Goal: Task Accomplishment & Management: Manage account settings

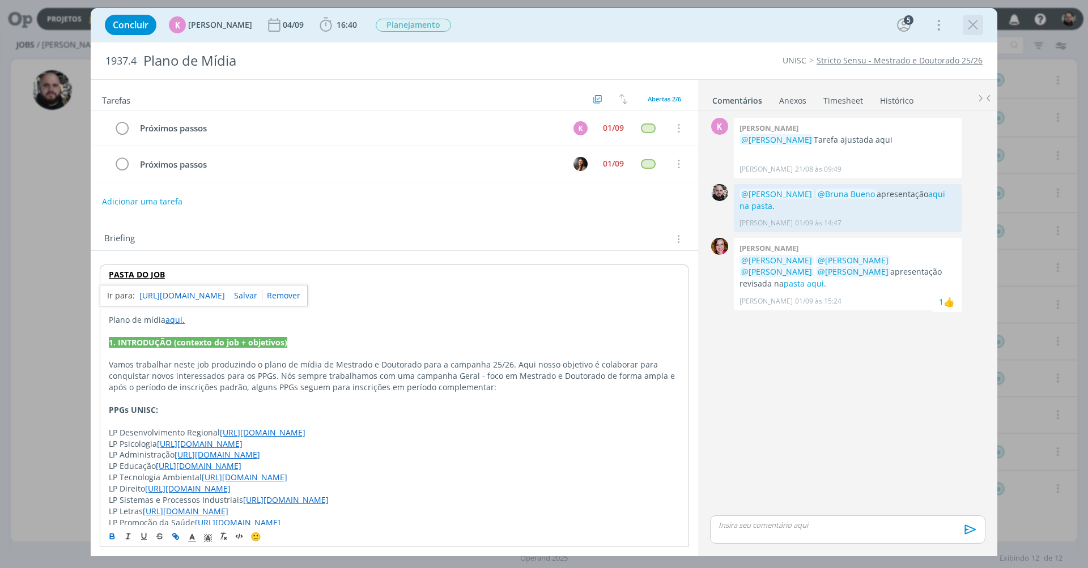
click at [969, 26] on icon "dialog" at bounding box center [973, 24] width 17 height 17
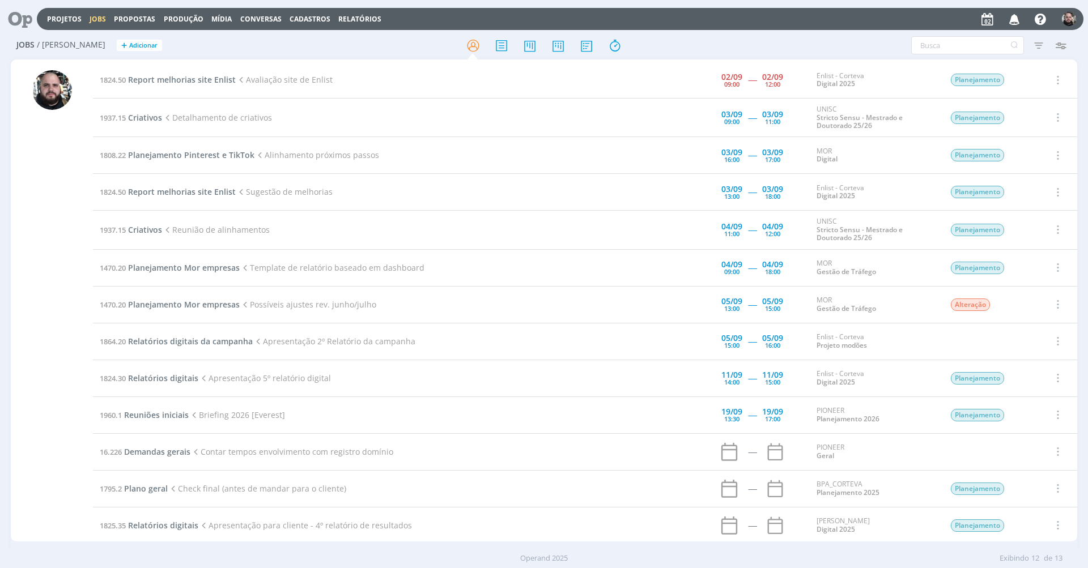
click at [22, 192] on div at bounding box center [52, 302] width 82 height 480
click at [142, 118] on span "Criativos" at bounding box center [145, 117] width 34 height 11
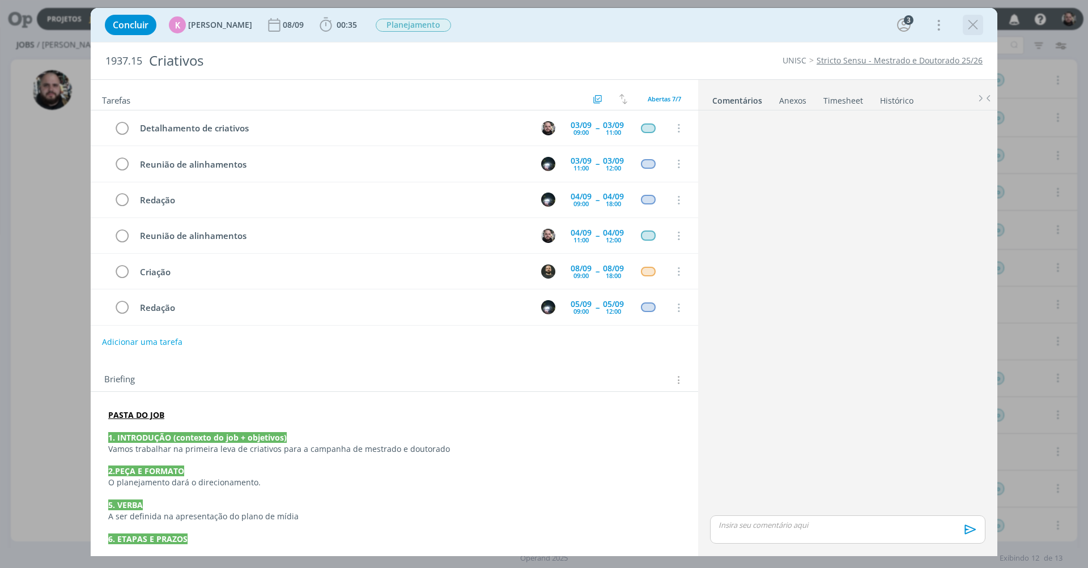
click at [978, 24] on icon "dialog" at bounding box center [973, 24] width 17 height 17
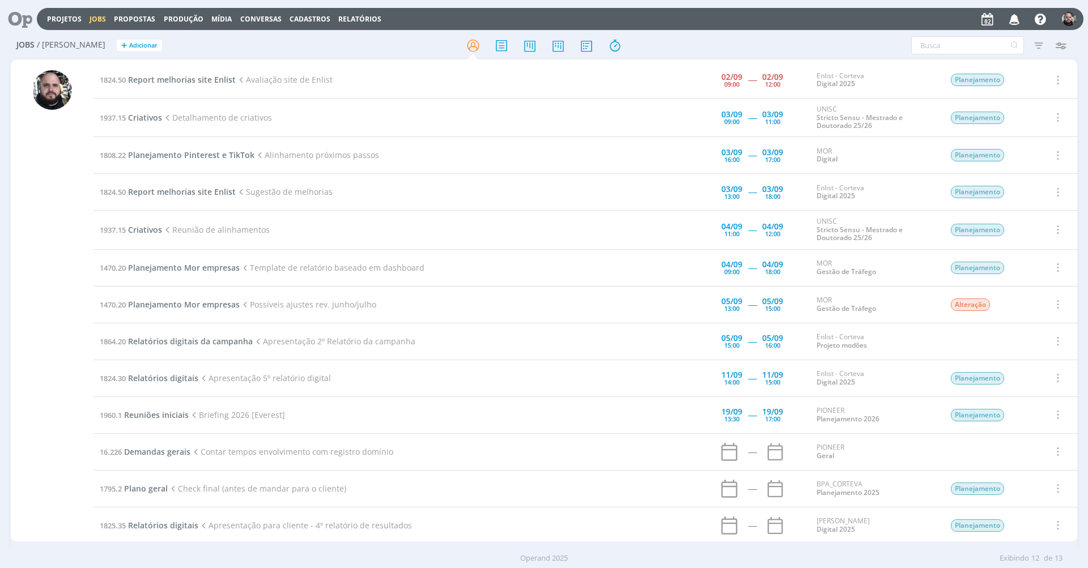
click at [635, 51] on div at bounding box center [543, 45] width 355 height 20
click at [1013, 18] on icon "button" at bounding box center [1015, 18] width 20 height 19
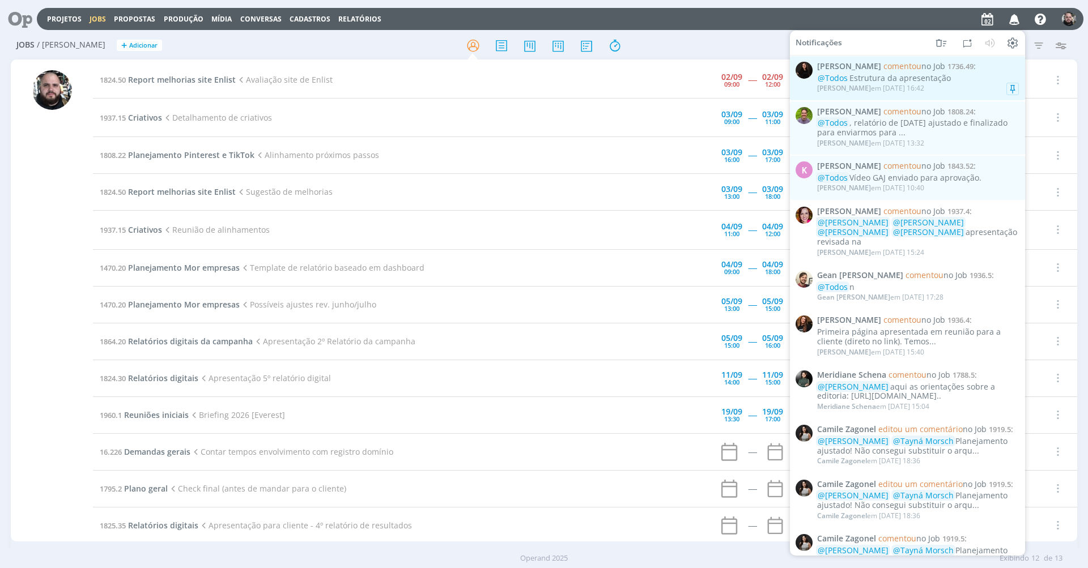
click at [872, 76] on div "@Todos Estrutura da apresentação" at bounding box center [918, 79] width 202 height 10
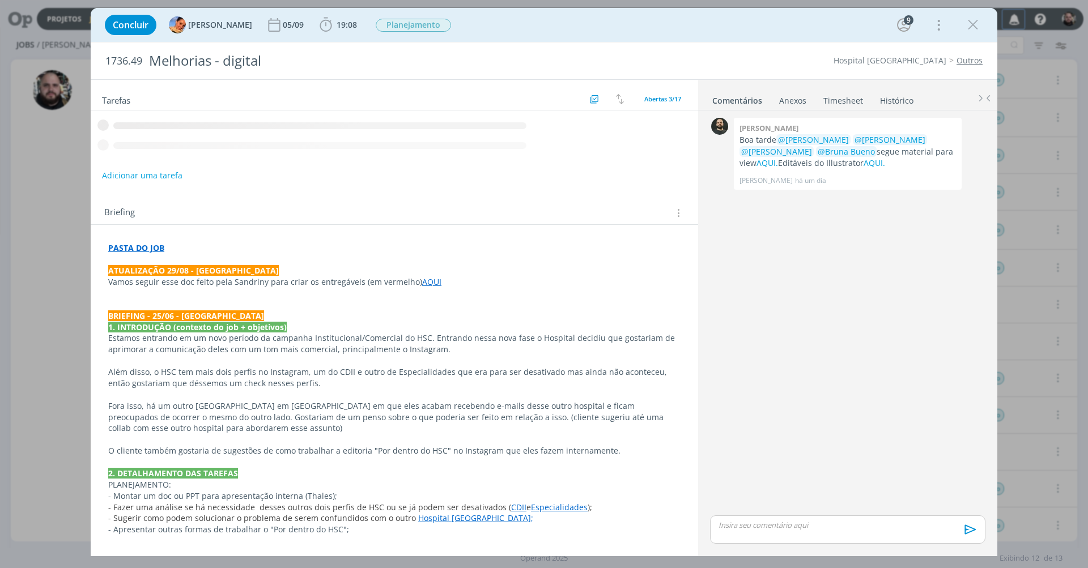
scroll to position [524, 0]
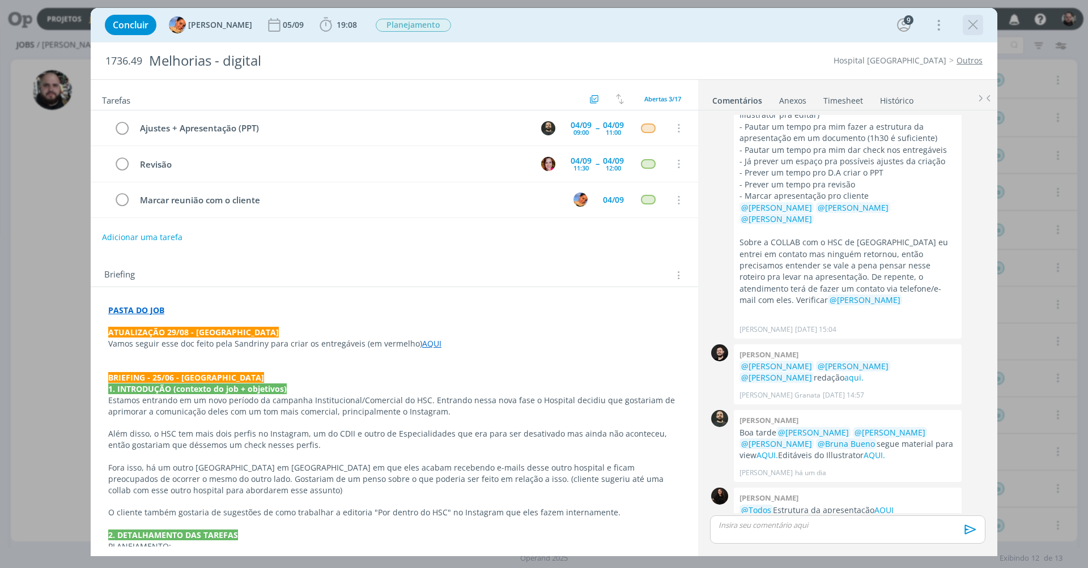
click at [970, 28] on icon "dialog" at bounding box center [973, 24] width 17 height 17
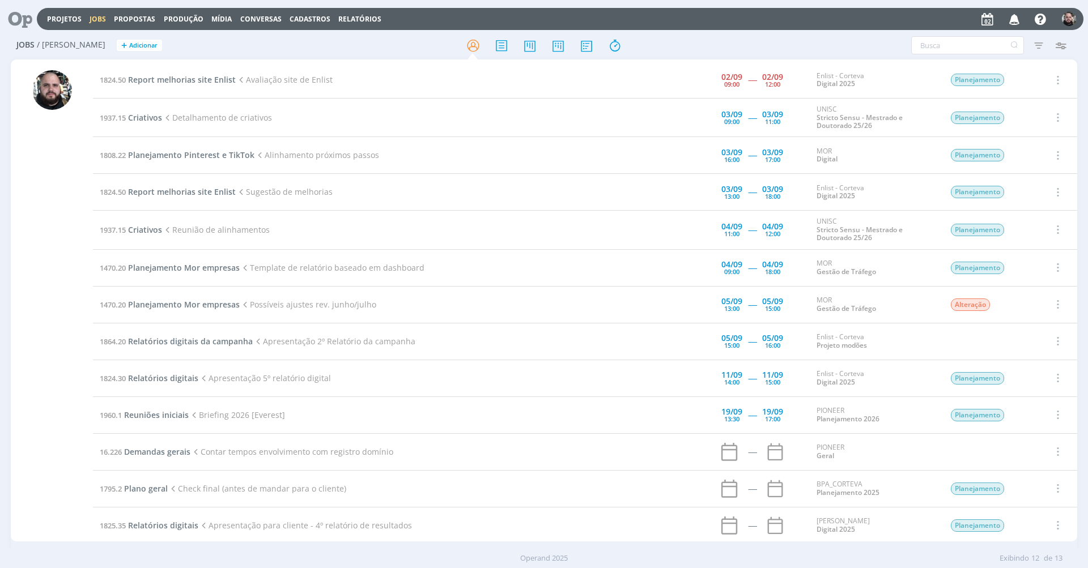
click at [718, 44] on div at bounding box center [543, 45] width 355 height 20
click at [835, 116] on link "Stricto Sensu - Mestrado e Doutorado 25/26" at bounding box center [860, 122] width 86 height 18
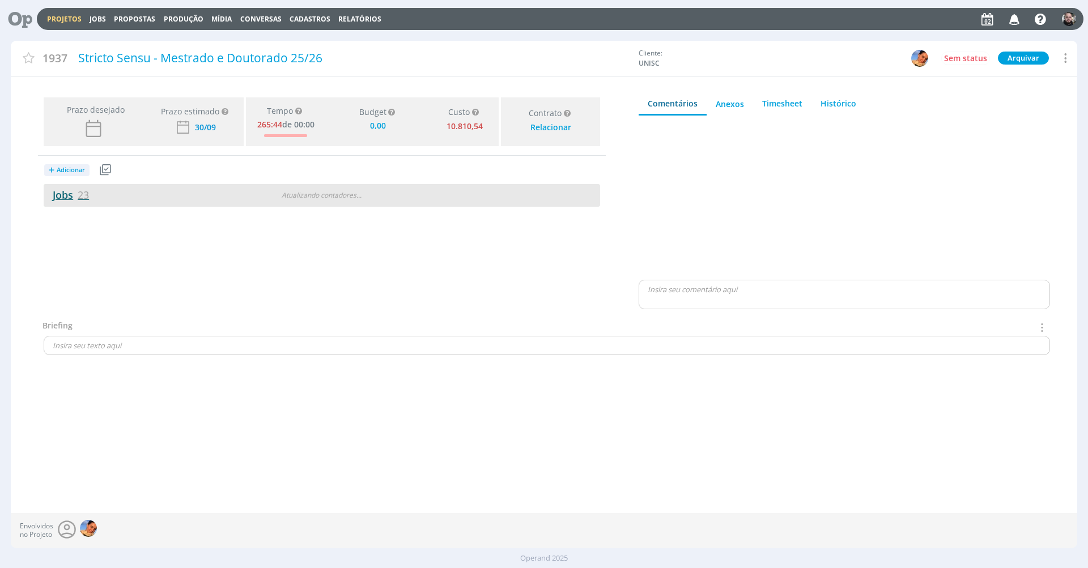
type input "0,00"
click at [58, 194] on link "Jobs 23" at bounding box center [66, 195] width 45 height 14
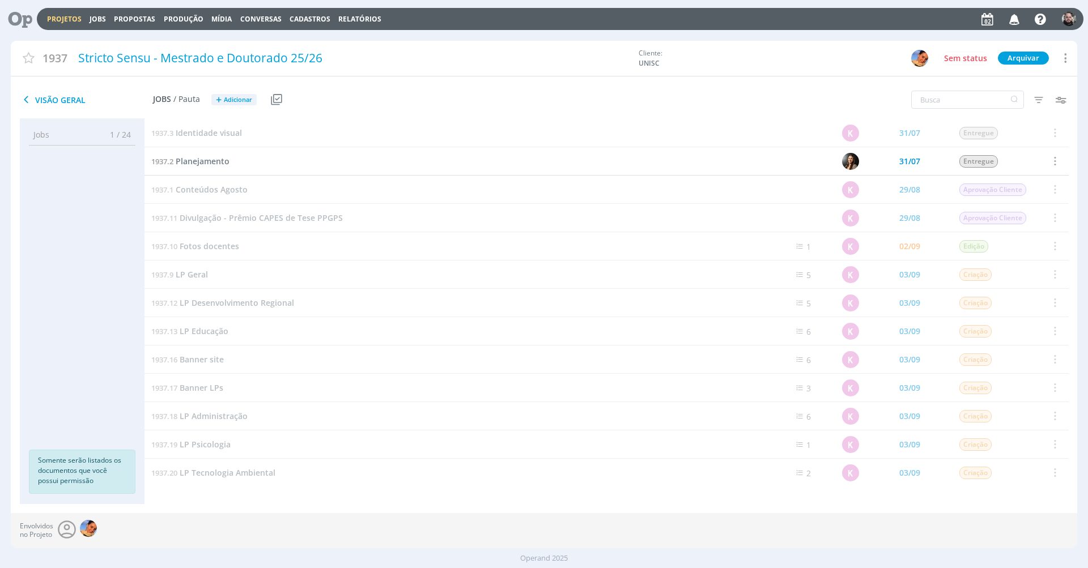
scroll to position [288, 0]
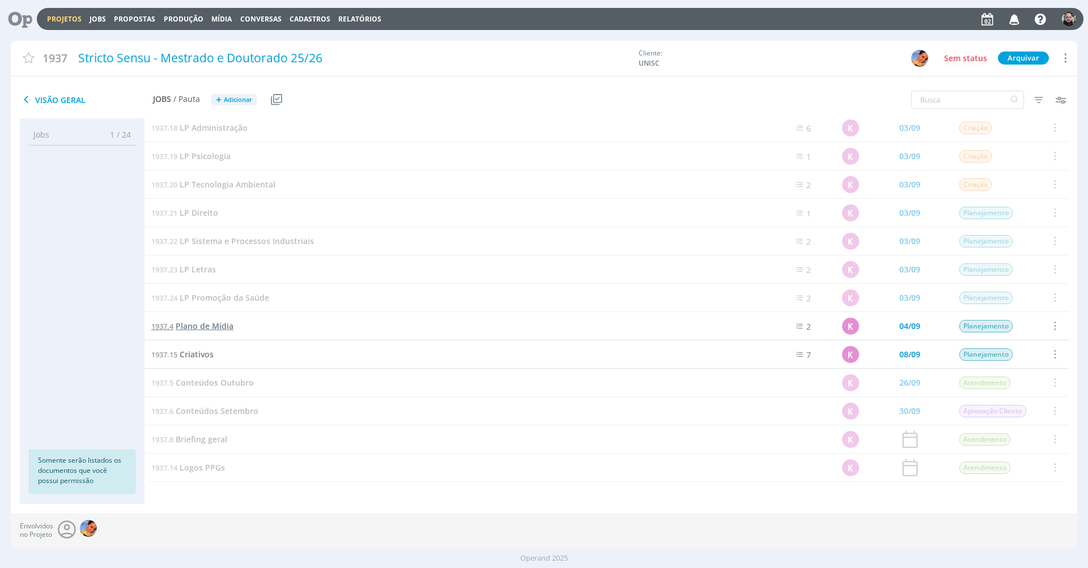
click at [209, 329] on span "Plano de Mídia" at bounding box center [205, 326] width 58 height 11
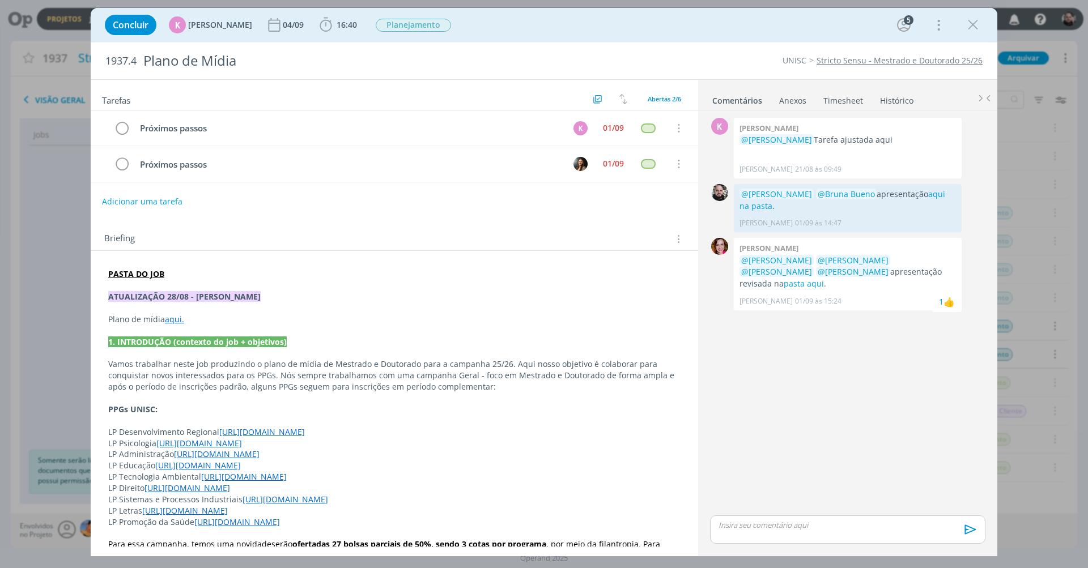
click at [162, 195] on button "Adicionar uma tarefa" at bounding box center [142, 202] width 82 height 20
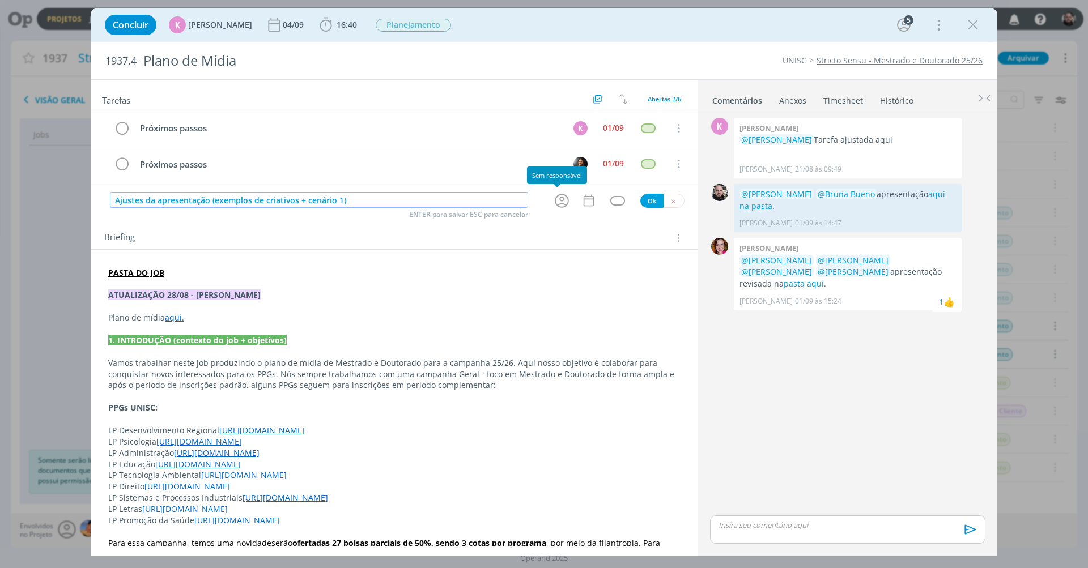
click at [563, 196] on icon "dialog" at bounding box center [562, 201] width 18 height 18
type input "Ajustes da apresentação (exemplos de criativos + cenário 1)"
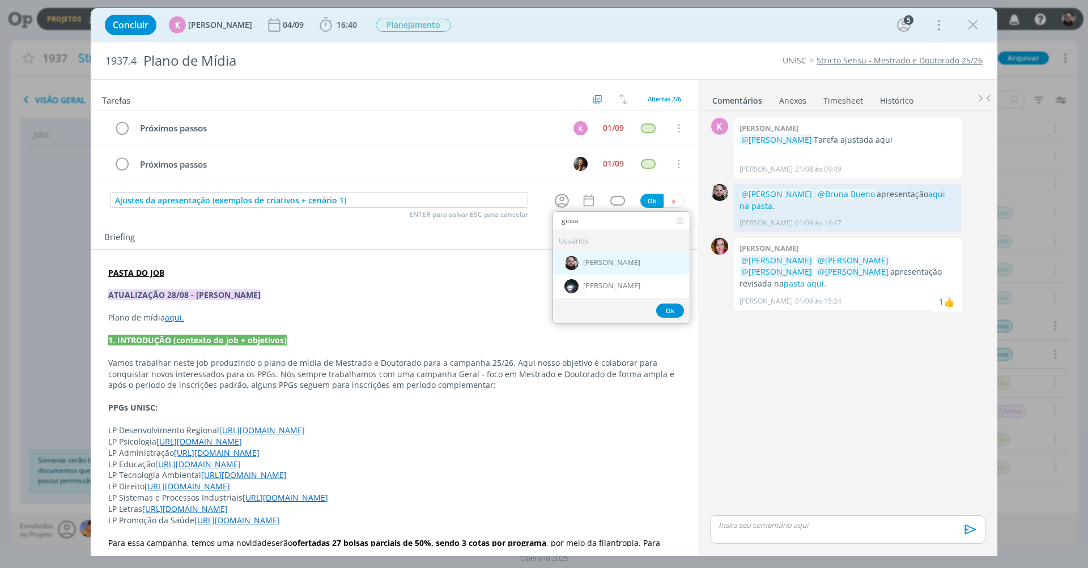
type input "giova"
click at [629, 263] on div "[PERSON_NAME]" at bounding box center [621, 262] width 137 height 23
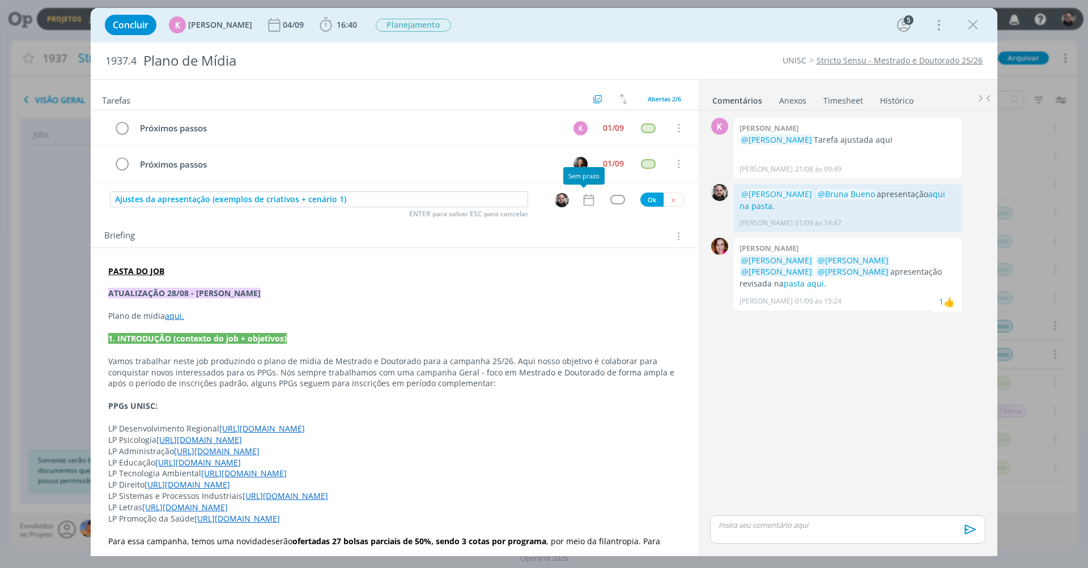
click at [582, 196] on icon "dialog" at bounding box center [588, 200] width 15 height 15
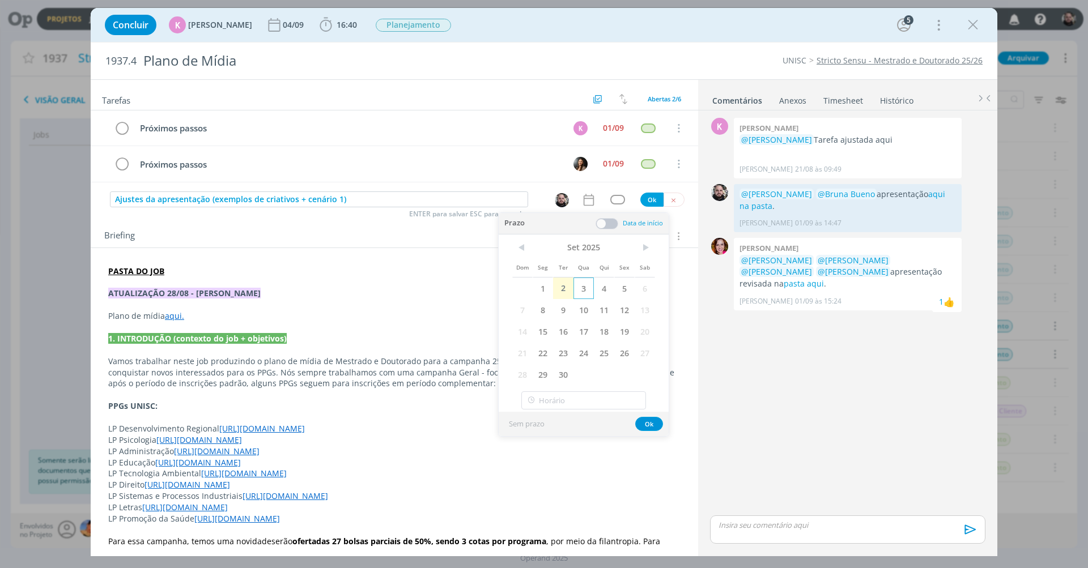
click at [582, 288] on span "3" at bounding box center [584, 289] width 20 height 22
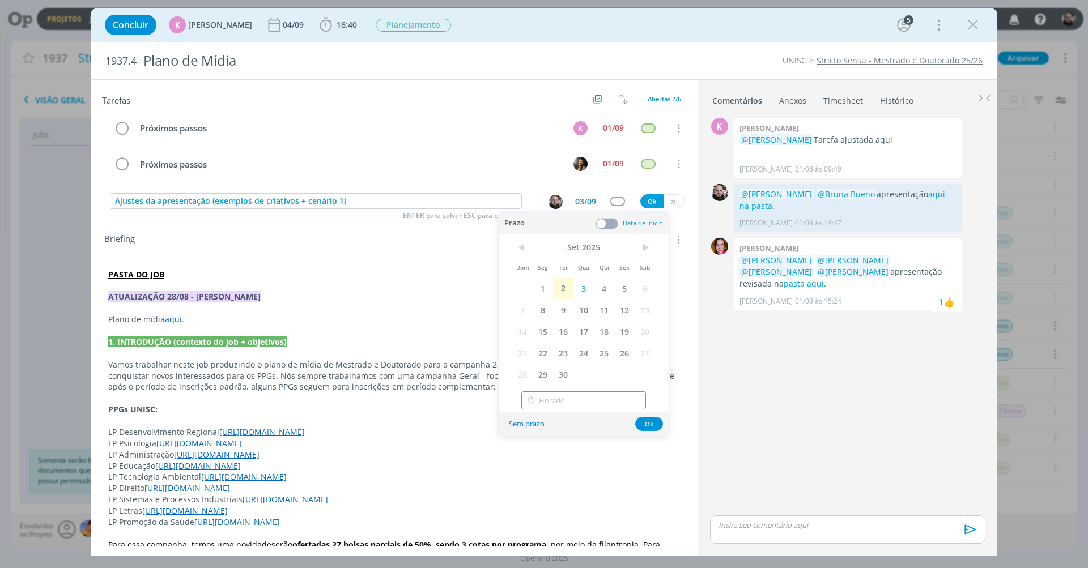
type input "18:00"
click at [557, 394] on input "18:00" at bounding box center [583, 401] width 125 height 18
click at [648, 225] on span "Data de início" at bounding box center [643, 223] width 40 height 9
click at [587, 288] on span "3" at bounding box center [584, 289] width 20 height 22
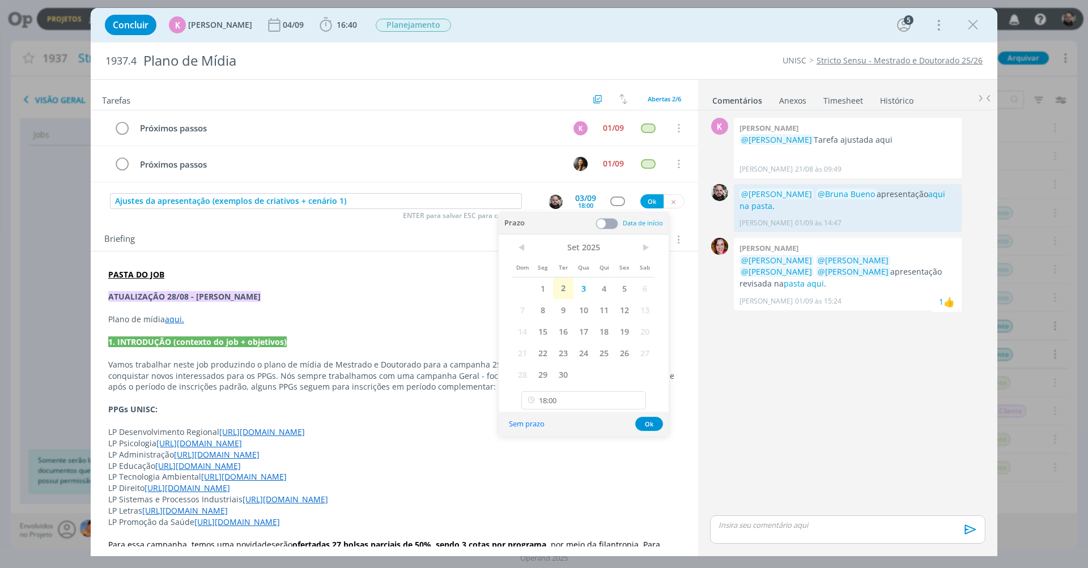
click at [616, 223] on span at bounding box center [607, 223] width 23 height 11
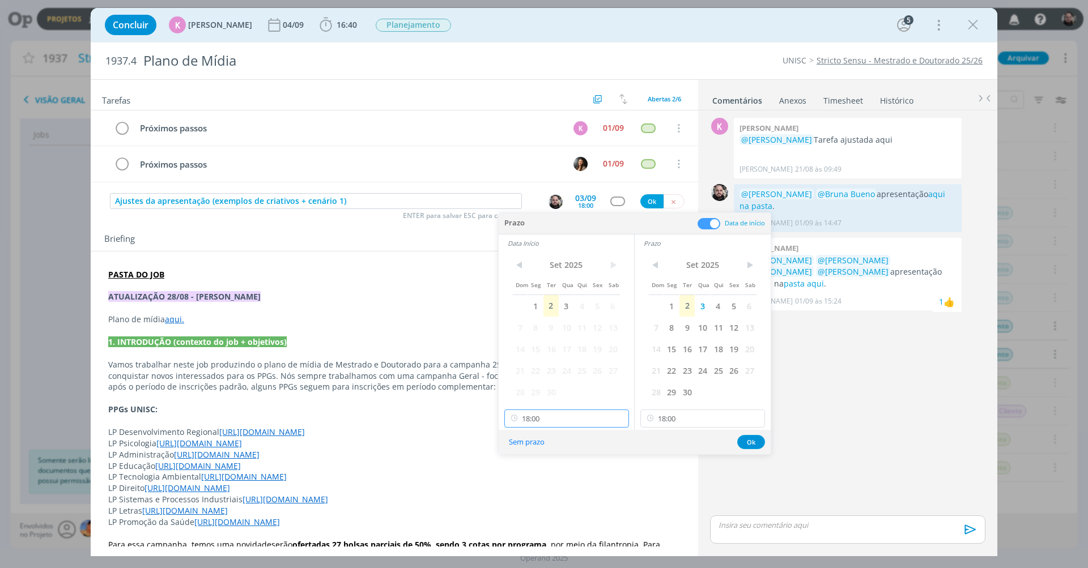
click at [586, 420] on input "18:00" at bounding box center [566, 419] width 125 height 18
click at [538, 484] on div "11:00" at bounding box center [568, 485] width 127 height 20
type input "11:00"
click at [685, 420] on input "18:00" at bounding box center [702, 419] width 125 height 18
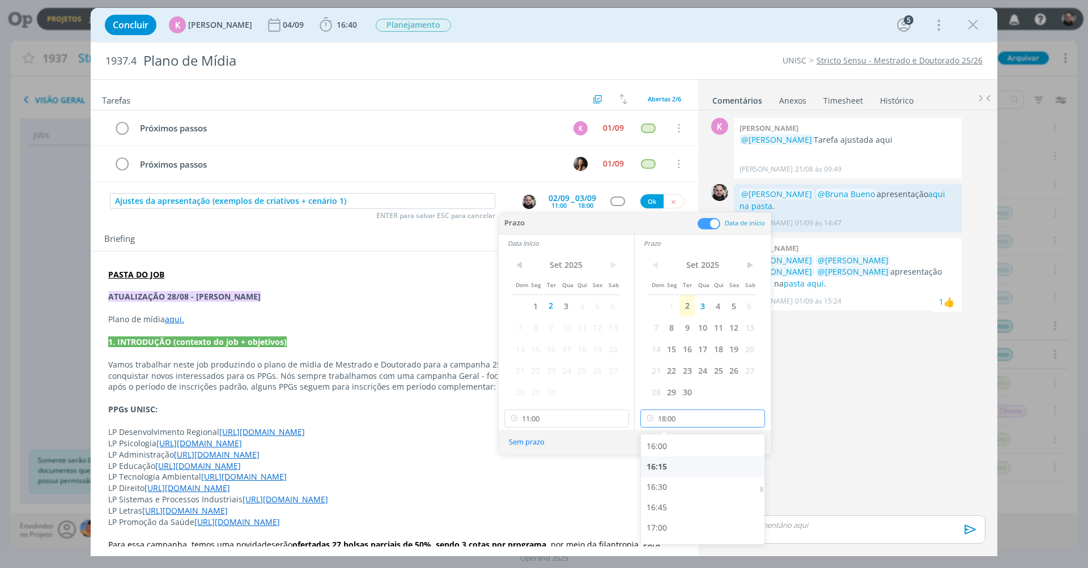
scroll to position [928, 0]
click at [671, 491] on div "12:00" at bounding box center [704, 496] width 127 height 20
type input "12:00"
click at [748, 444] on button "Ok" at bounding box center [751, 442] width 28 height 14
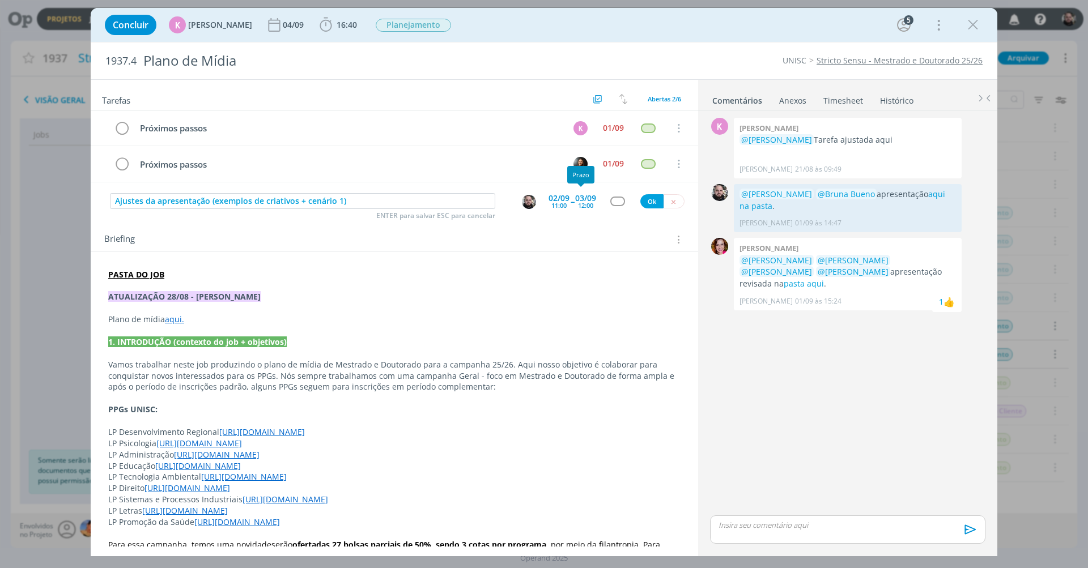
click at [557, 202] on div "11:00" at bounding box center [558, 205] width 15 height 6
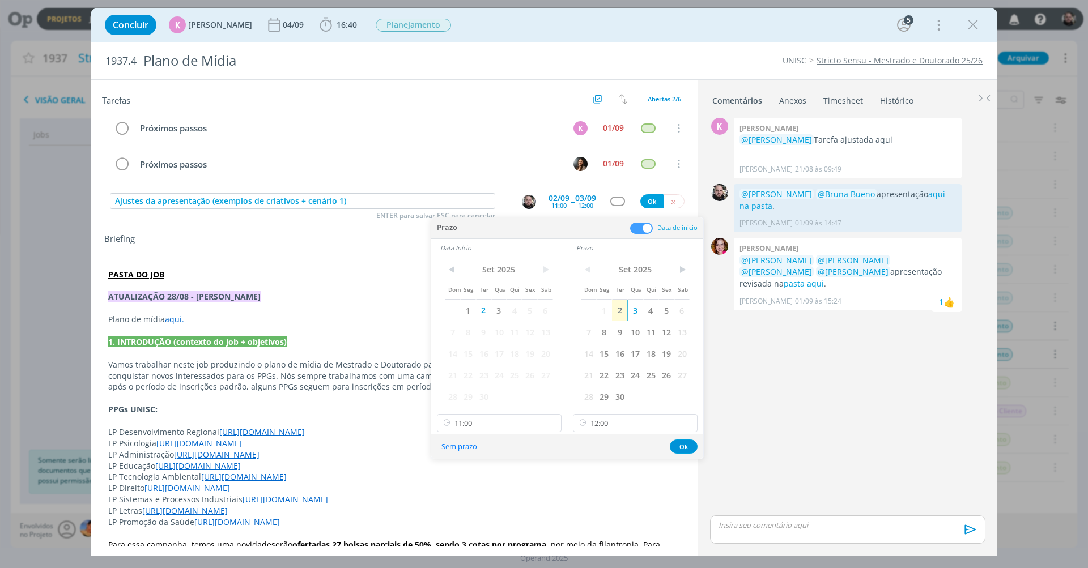
click at [636, 313] on span "3" at bounding box center [634, 311] width 15 height 22
click at [498, 313] on span "3" at bounding box center [498, 311] width 15 height 22
click at [680, 444] on button "Ok" at bounding box center [684, 447] width 28 height 14
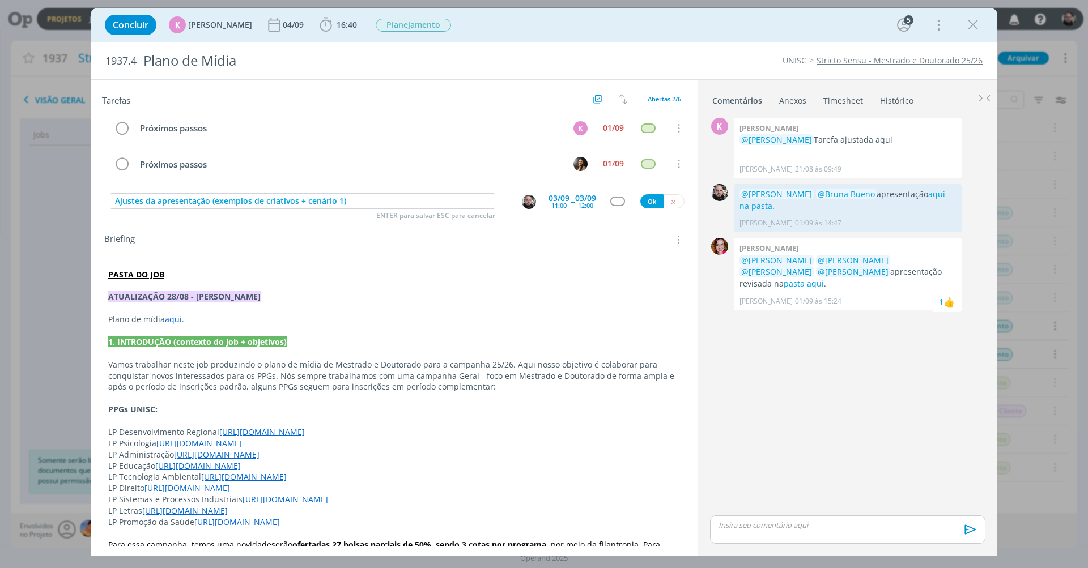
click at [617, 202] on div "dialog" at bounding box center [617, 202] width 14 height 10
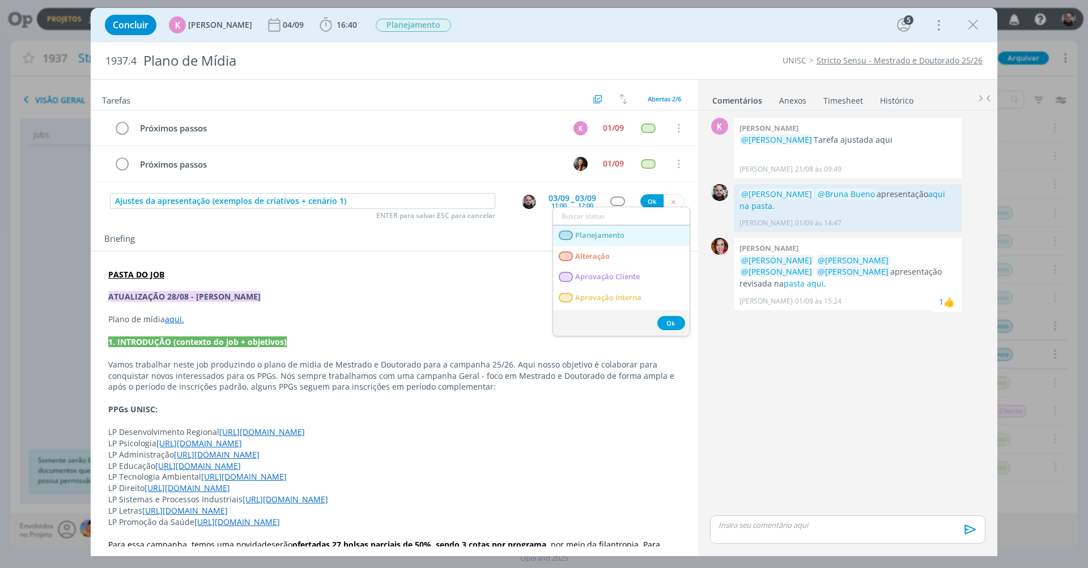
click at [614, 232] on span "Planejamento" at bounding box center [599, 235] width 49 height 9
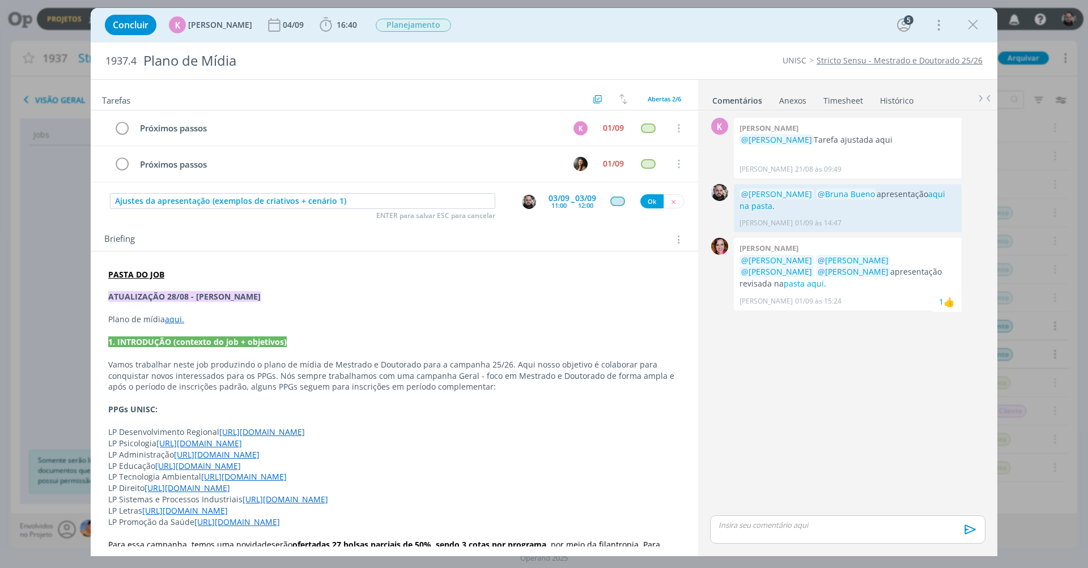
click at [646, 196] on button "Ok" at bounding box center [651, 201] width 23 height 14
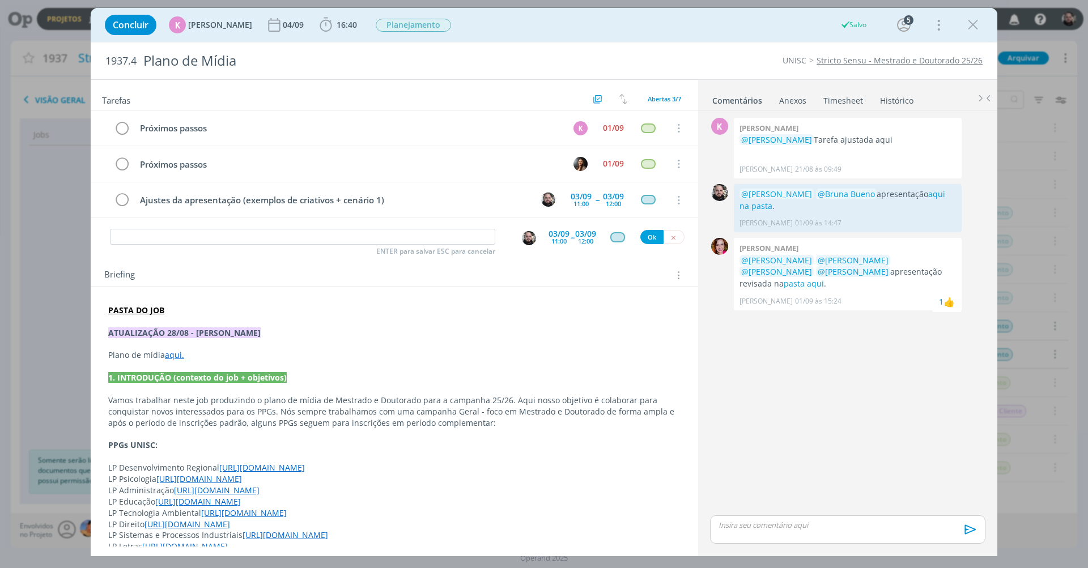
click at [670, 234] on icon "dialog" at bounding box center [673, 237] width 7 height 7
click at [978, 21] on icon "dialog" at bounding box center [973, 24] width 17 height 17
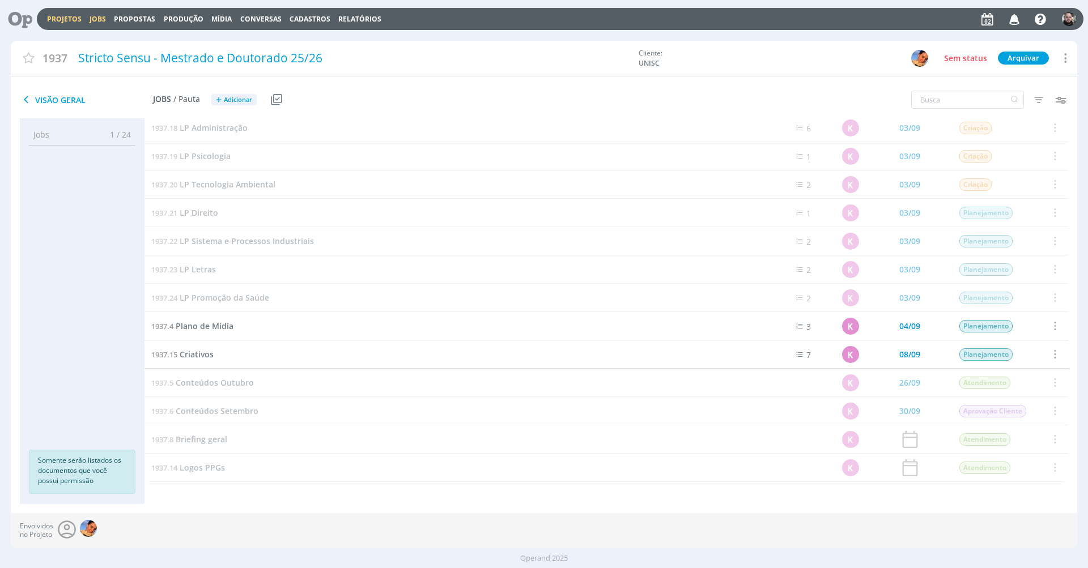
click at [92, 22] on link "Jobs" at bounding box center [98, 19] width 16 height 10
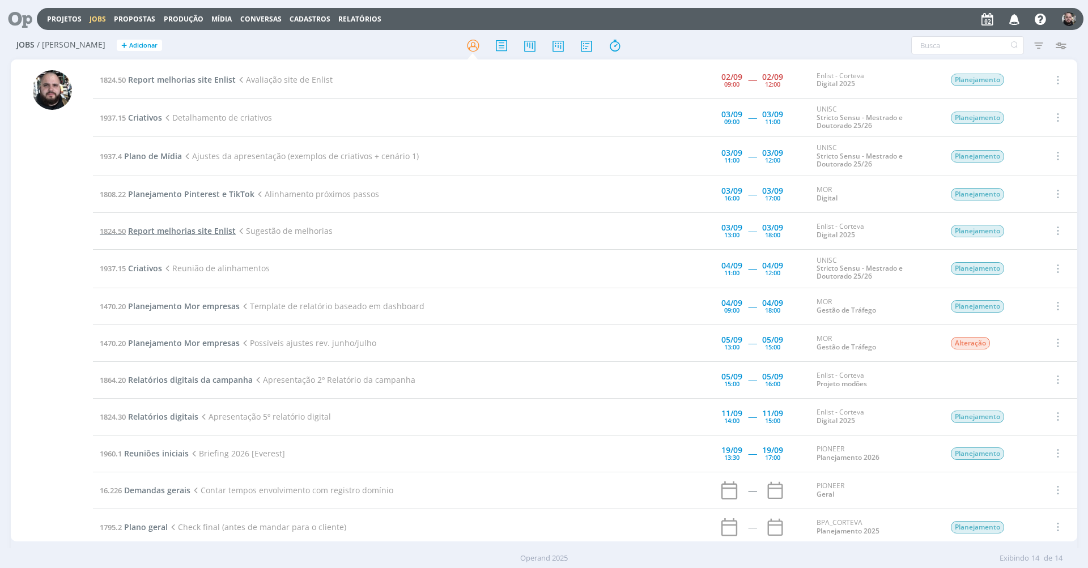
click at [178, 227] on span "Report melhorias site Enlist" at bounding box center [182, 231] width 108 height 11
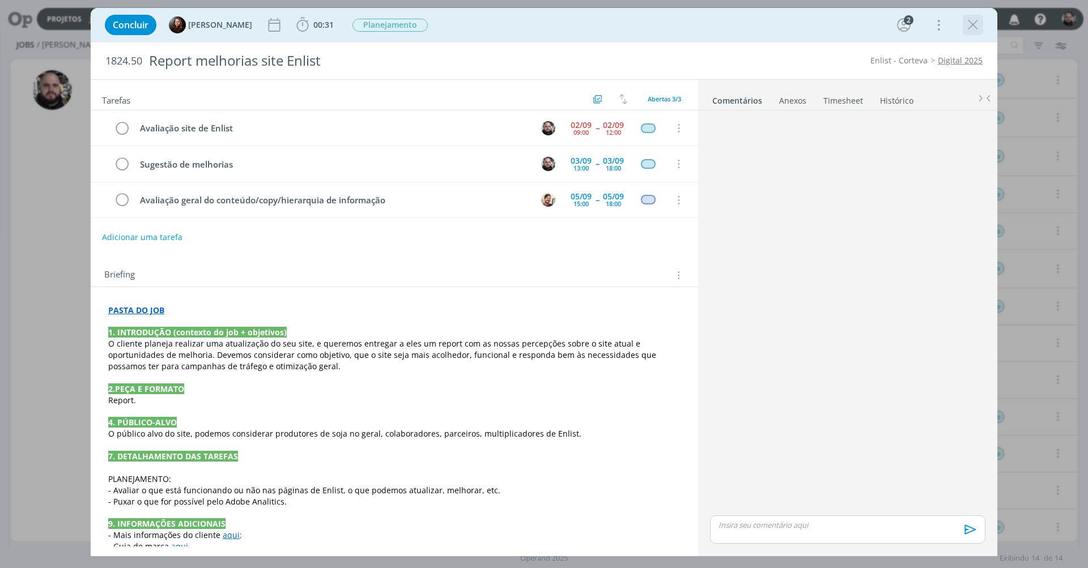
click at [969, 26] on icon "dialog" at bounding box center [973, 24] width 17 height 17
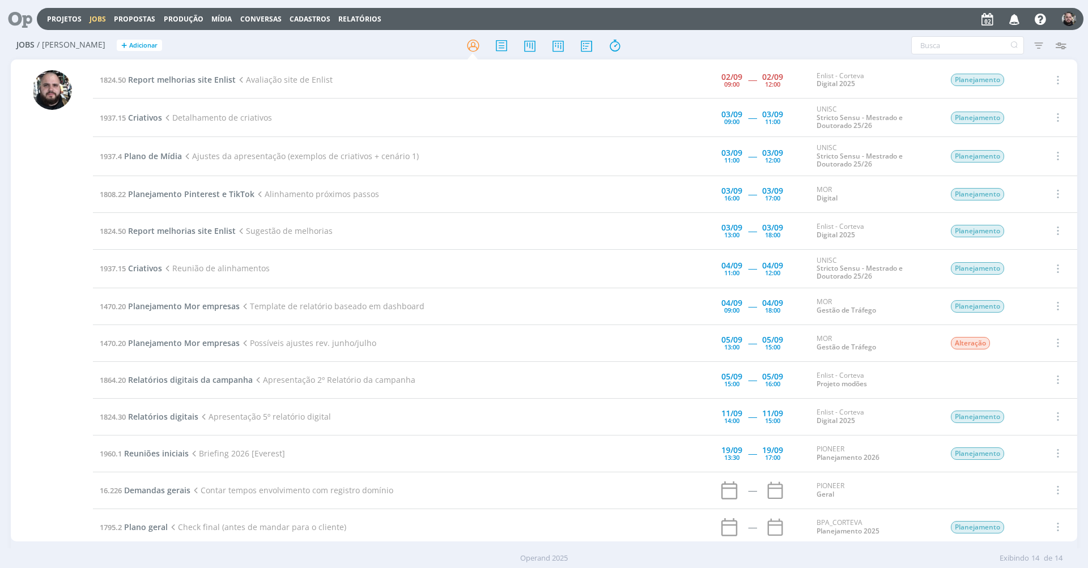
click at [728, 39] on div at bounding box center [544, 284] width 1088 height 568
click at [728, 45] on div "Filtros Filtrar Limpar Tipo Jobs e Tarefas Data Personalizado a Situação dos jo…" at bounding box center [900, 45] width 344 height 18
click at [699, 49] on div at bounding box center [543, 45] width 355 height 20
click at [159, 158] on span "Plano de Mídia" at bounding box center [153, 156] width 58 height 11
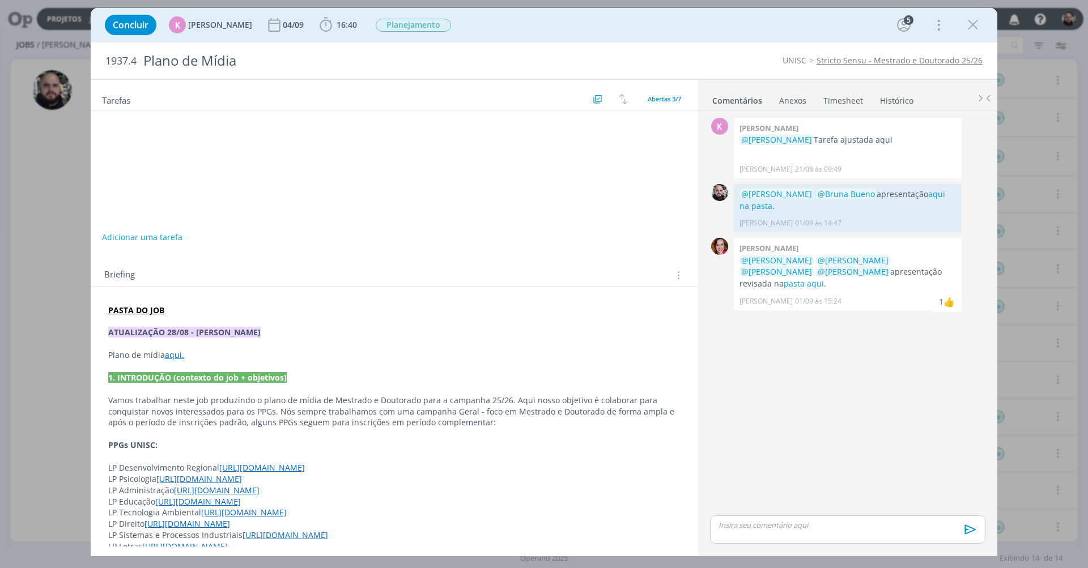
click at [844, 97] on link "Timesheet" at bounding box center [843, 98] width 41 height 16
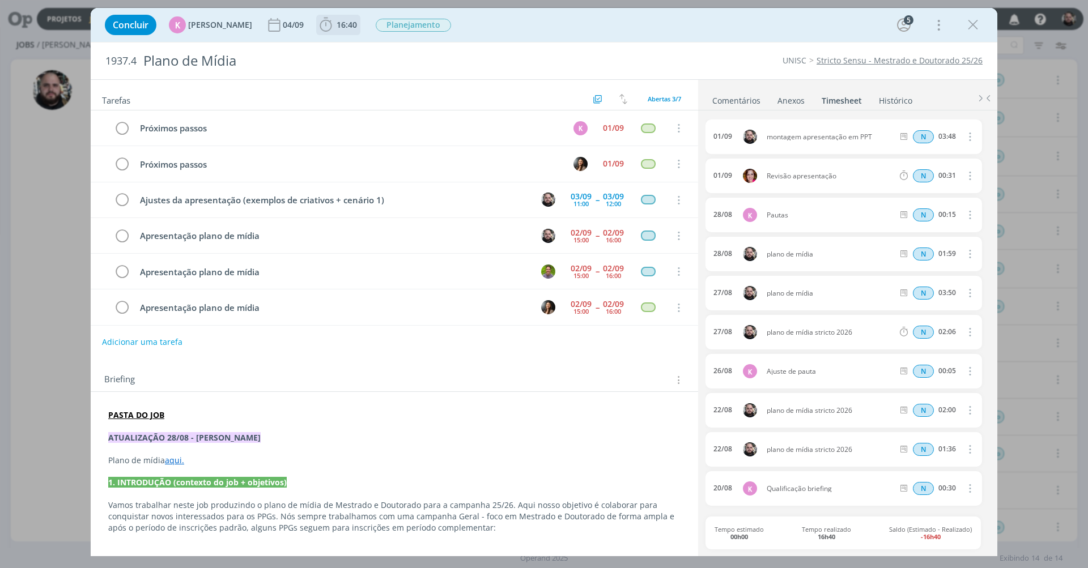
click at [339, 27] on span "16:40" at bounding box center [347, 24] width 20 height 11
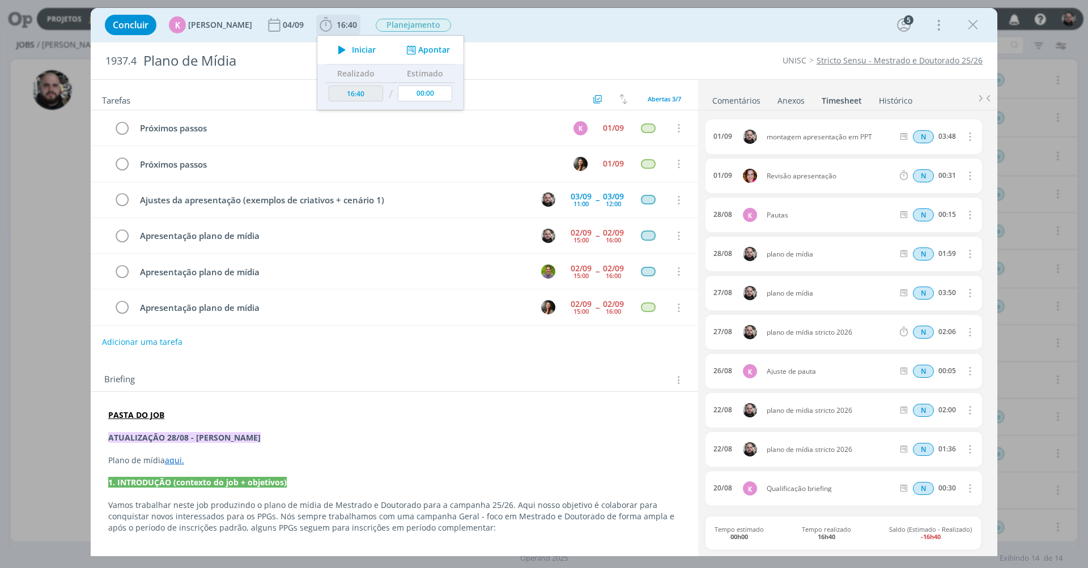
click at [428, 46] on button "Apontar" at bounding box center [427, 50] width 47 height 12
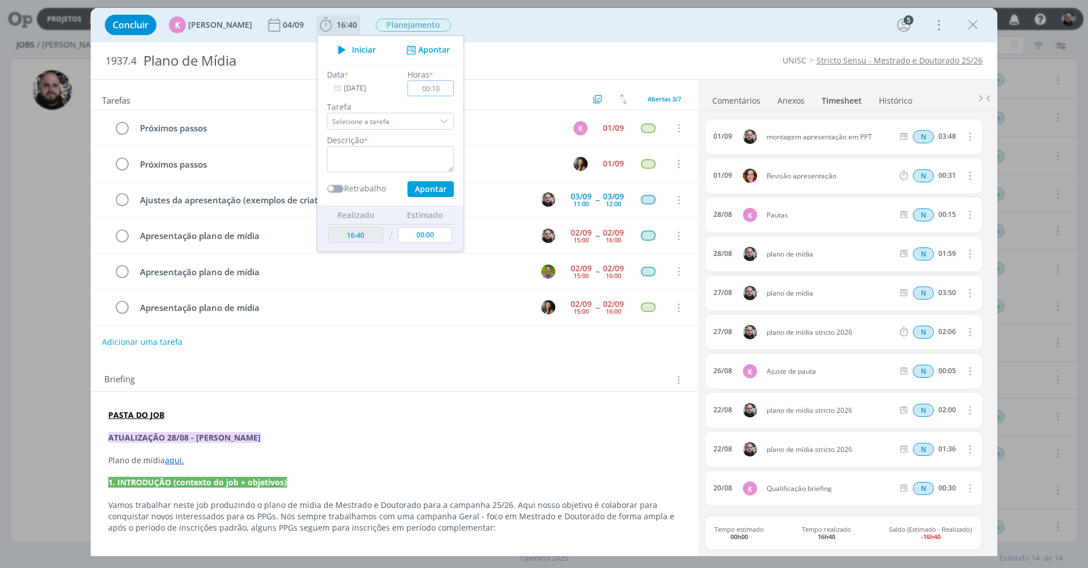
type input "01:07"
click at [411, 153] on textarea "dialog" at bounding box center [390, 159] width 127 height 26
type textarea "apres"
type input "17:40"
type textarea "apresentação plano de mídia"
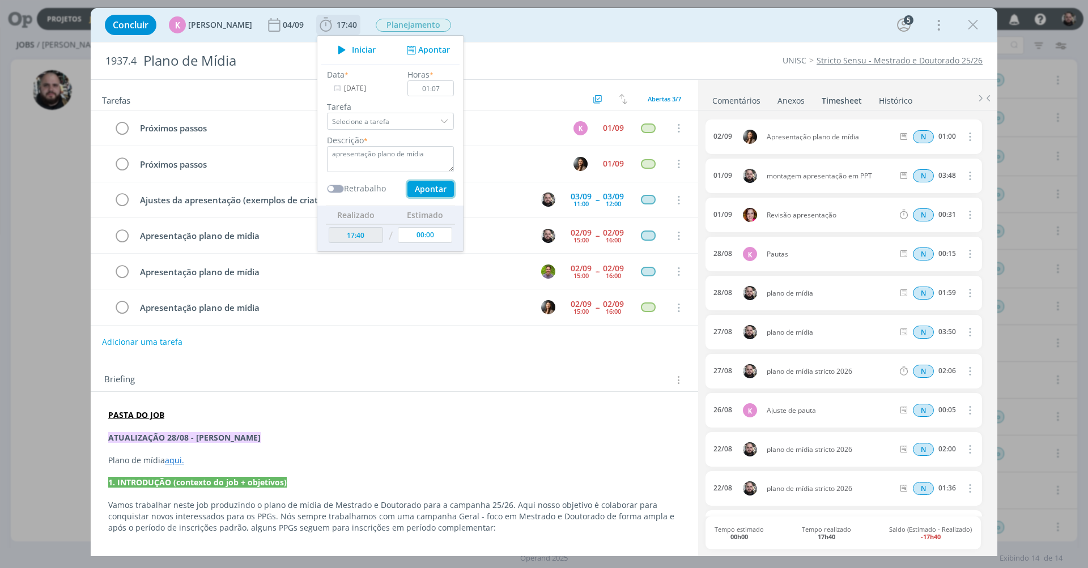
click at [424, 189] on button "Apontar" at bounding box center [431, 189] width 46 height 16
type input "18:47"
click at [652, 10] on div "Concluir K Karoline Arend 04/09 18:47 Iniciar Apontar Data * 02/09/2025 Horas *…" at bounding box center [544, 25] width 907 height 34
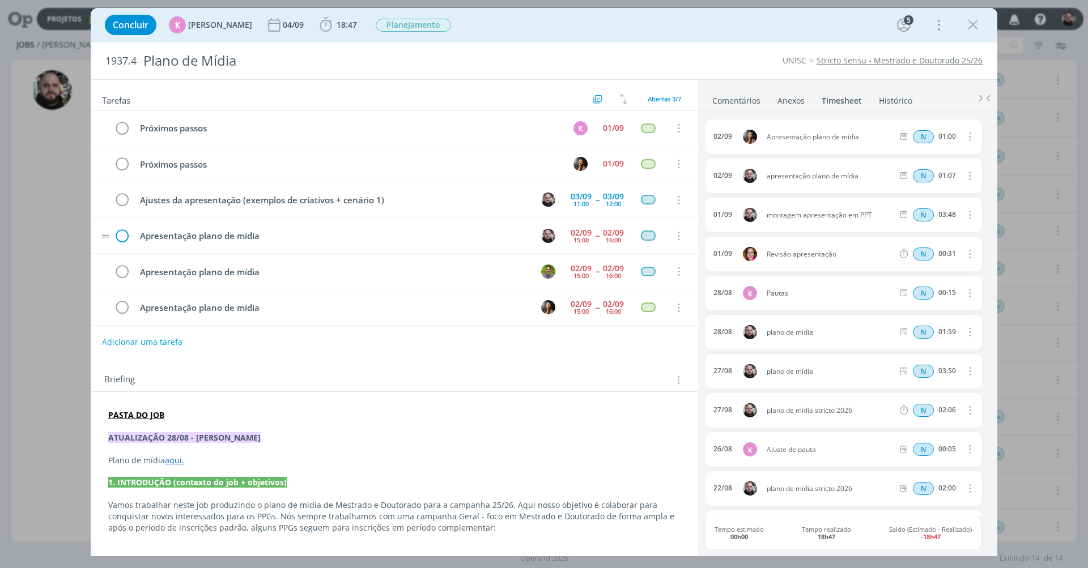
click at [120, 235] on icon "dialog" at bounding box center [121, 236] width 17 height 17
click at [983, 26] on div "dialog" at bounding box center [973, 25] width 20 height 20
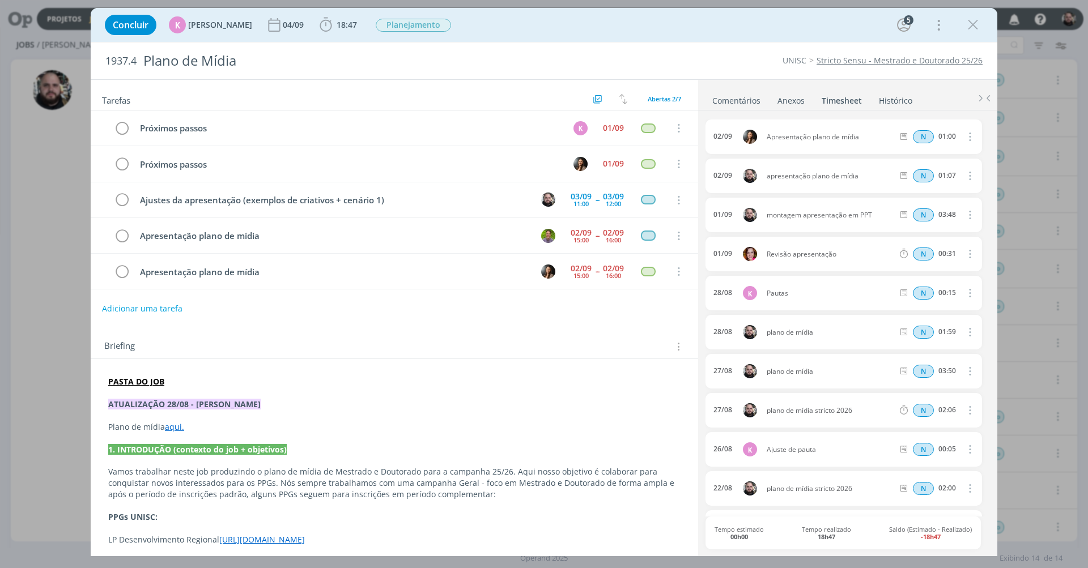
click at [899, 94] on link "Histórico" at bounding box center [895, 98] width 35 height 16
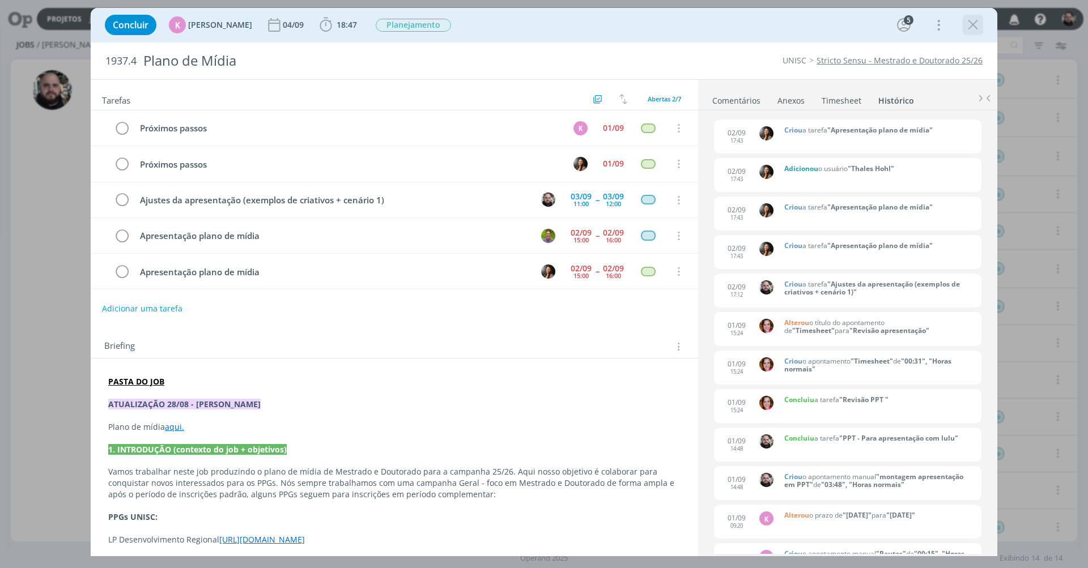
click at [968, 21] on icon "dialog" at bounding box center [973, 24] width 17 height 17
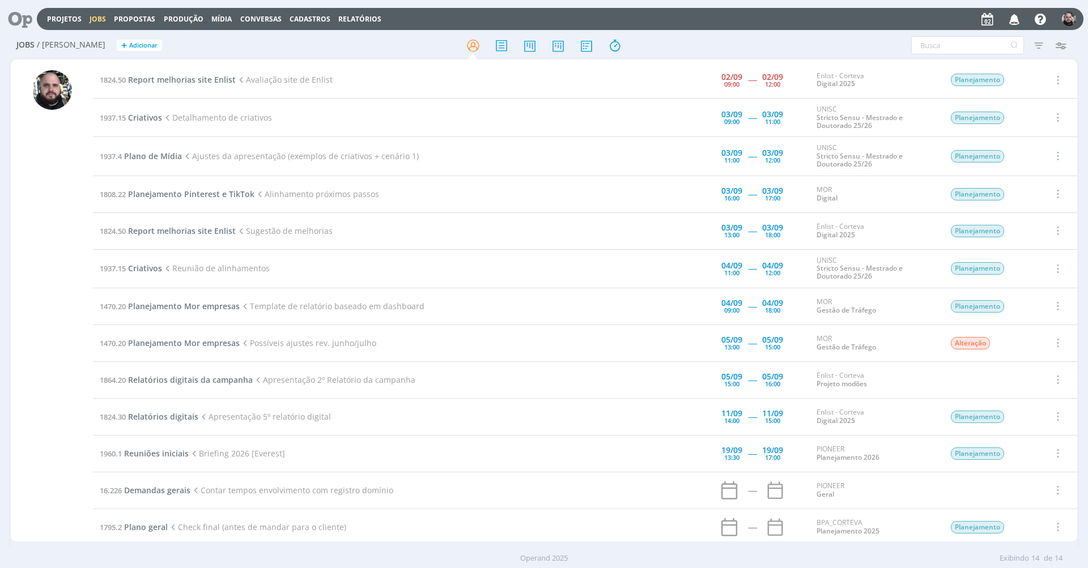
click at [682, 27] on div "Projetos Jobs Propostas Produção [GEOGRAPHIC_DATA] Conversas Cadastros Relatóri…" at bounding box center [560, 19] width 1047 height 22
click at [20, 16] on icon at bounding box center [16, 19] width 23 height 22
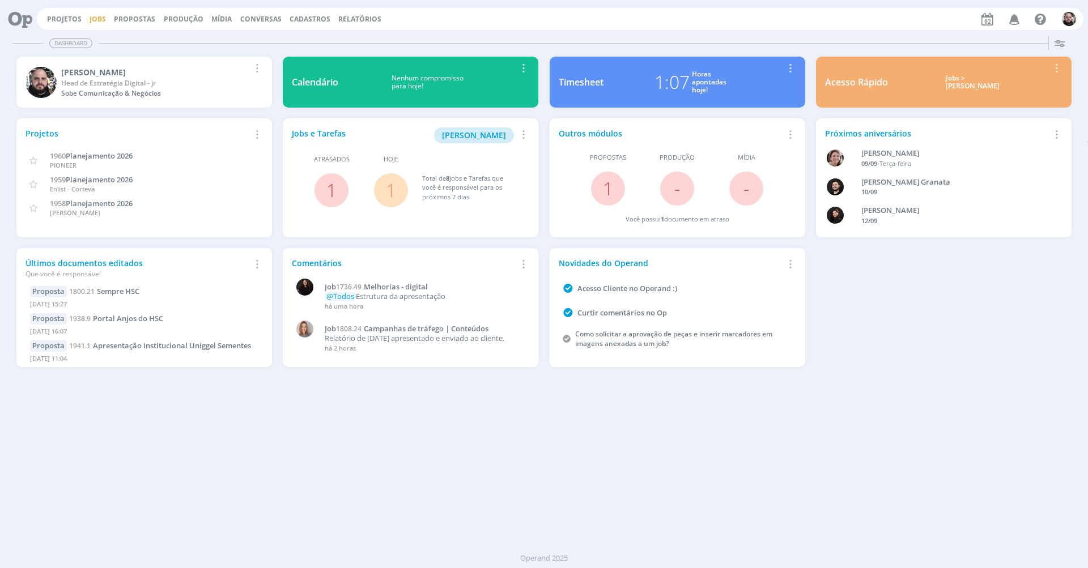
click at [96, 18] on link "Jobs" at bounding box center [98, 19] width 16 height 10
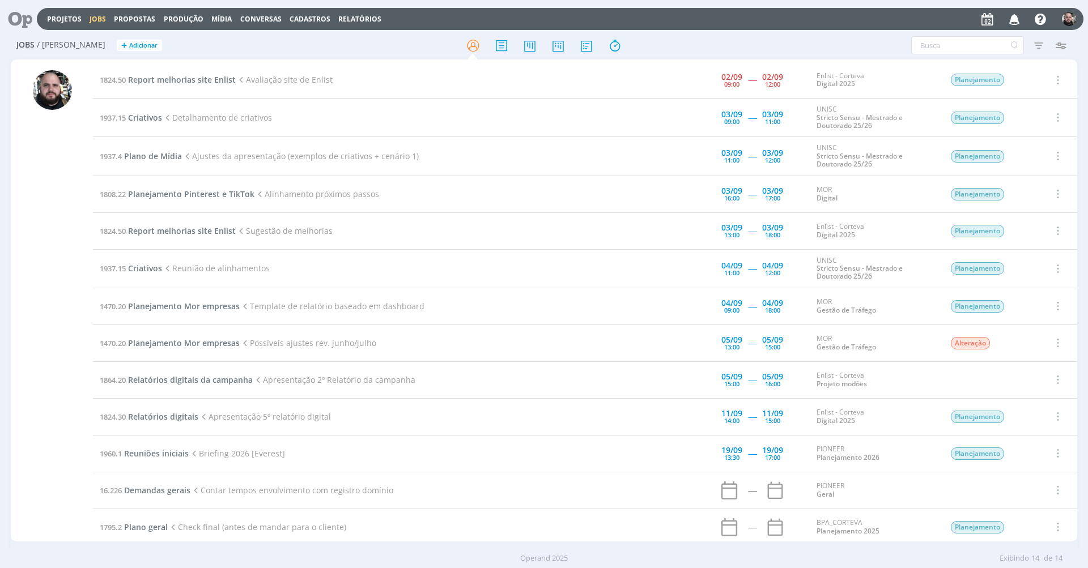
click at [792, 12] on div "Projetos Jobs Propostas Produção [GEOGRAPHIC_DATA] Conversas Cadastros Relatóri…" at bounding box center [560, 19] width 1047 height 22
click at [343, 46] on h2 "Jobs / Minha Pauta + Adicionar" at bounding box center [188, 44] width 344 height 24
click at [373, 45] on div at bounding box center [543, 45] width 355 height 20
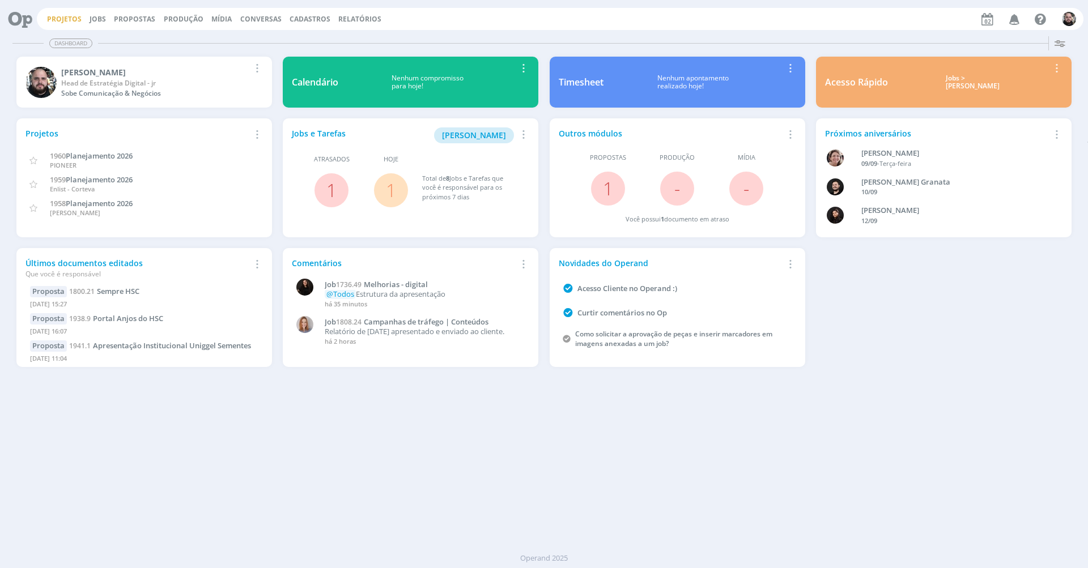
click at [52, 18] on link "Projetos" at bounding box center [64, 19] width 35 height 10
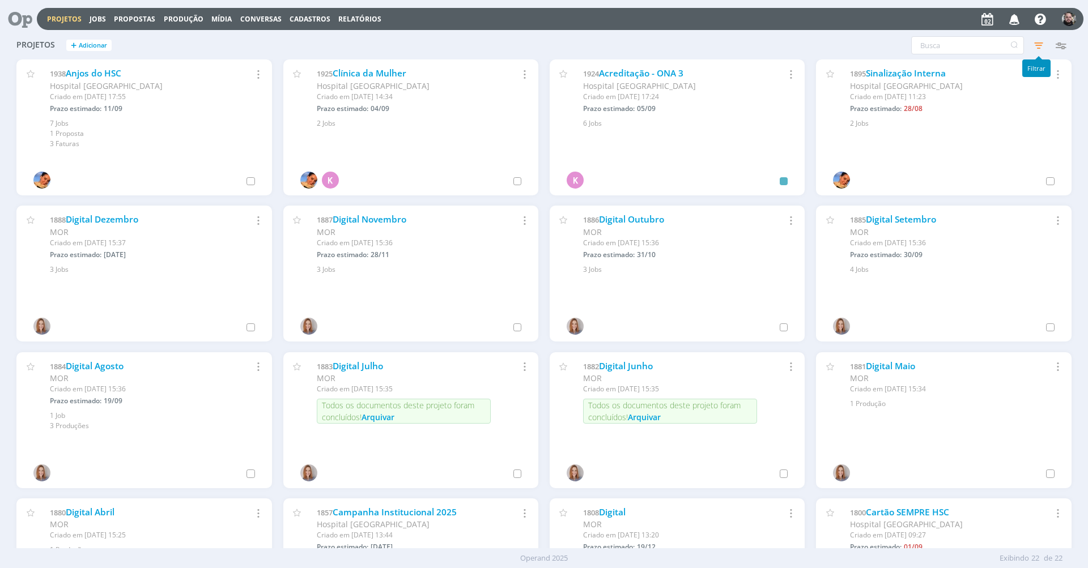
click at [1039, 46] on icon "button" at bounding box center [1039, 45] width 20 height 20
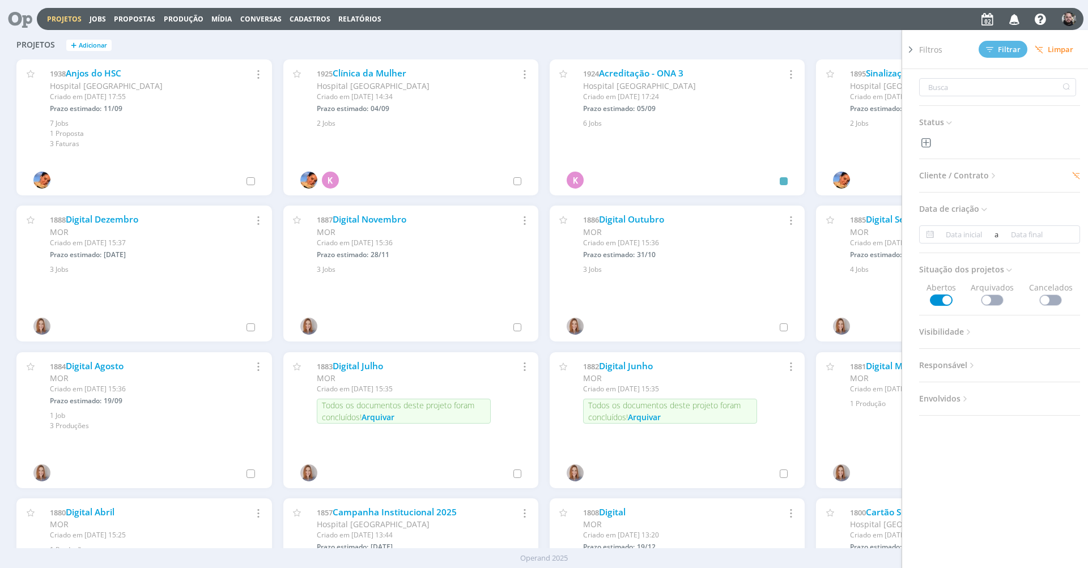
click at [966, 180] on span "Cliente / Contrato" at bounding box center [958, 175] width 79 height 15
click at [986, 216] on div "2 selecionados" at bounding box center [959, 217] width 58 height 12
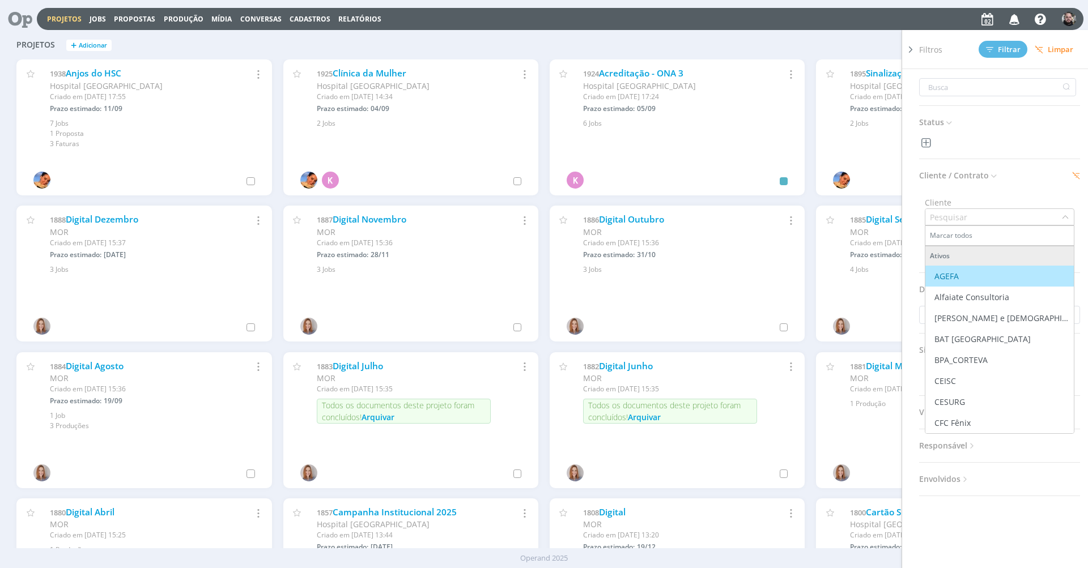
click at [1050, 188] on div "Cliente Marcar todos Ativos AGEFA Alfaiate Consultoria [PERSON_NAME] e [DEMOGRA…" at bounding box center [999, 207] width 161 height 38
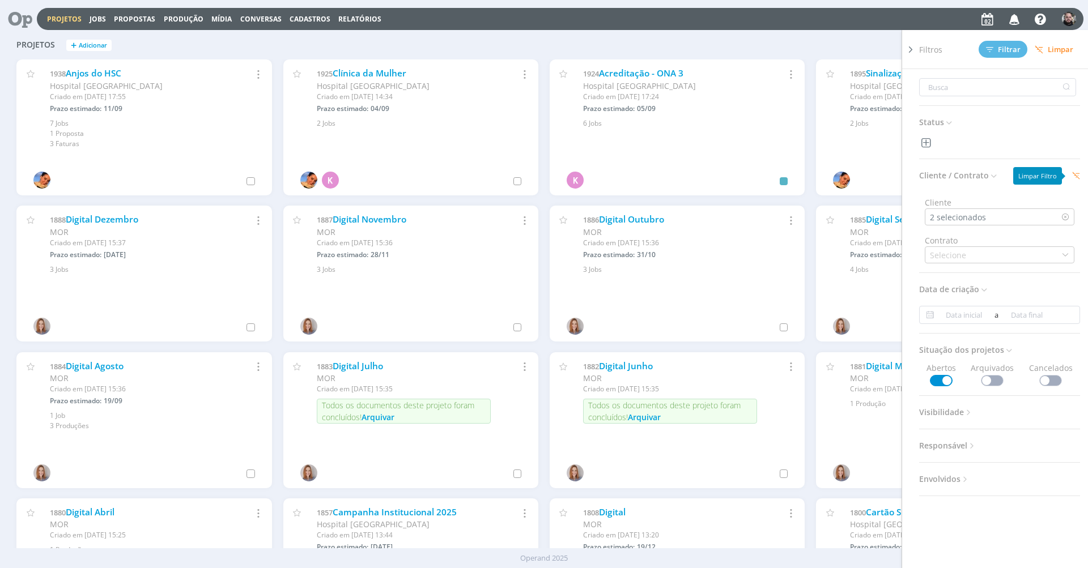
click at [1073, 176] on icon at bounding box center [1076, 175] width 7 height 7
click at [1028, 219] on div "Selecione" at bounding box center [1000, 217] width 150 height 17
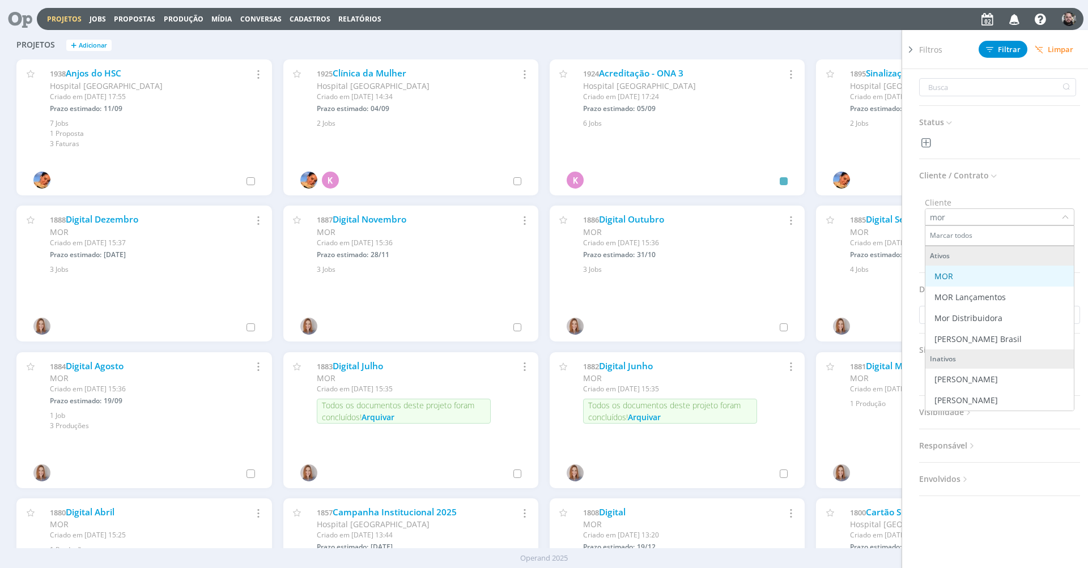
type input "mor"
click at [963, 280] on div "MOR" at bounding box center [999, 276] width 139 height 12
click at [996, 53] on button "Filtrar" at bounding box center [1003, 49] width 49 height 17
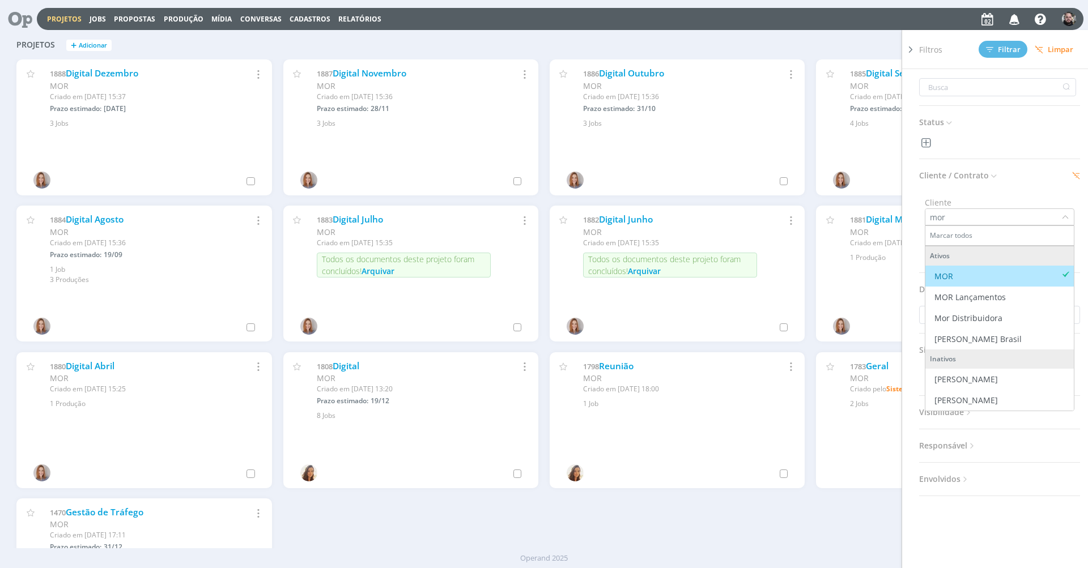
click at [588, 45] on div "Projetos + Adicionar Filtros Filtrar [GEOGRAPHIC_DATA] Status Cliente / Contrat…" at bounding box center [544, 46] width 1067 height 28
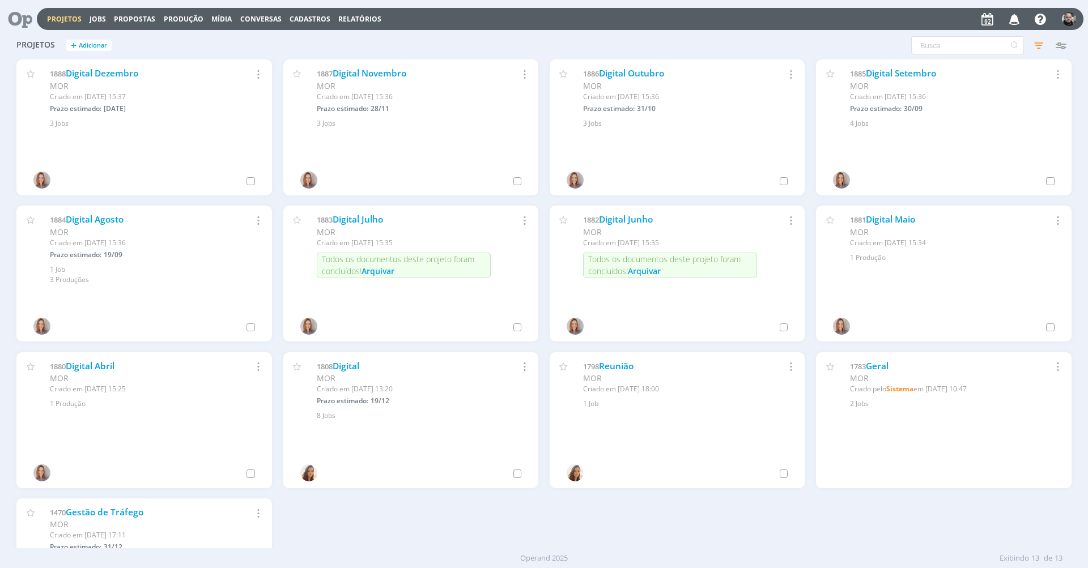
scroll to position [100, 0]
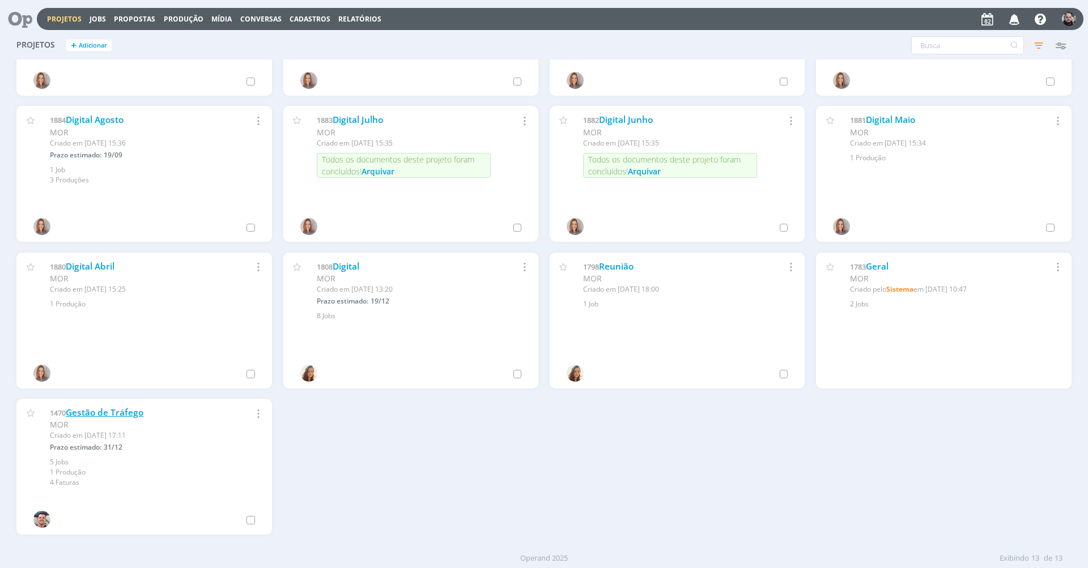
click at [121, 411] on link "Gestão de Tráfego" at bounding box center [105, 413] width 78 height 12
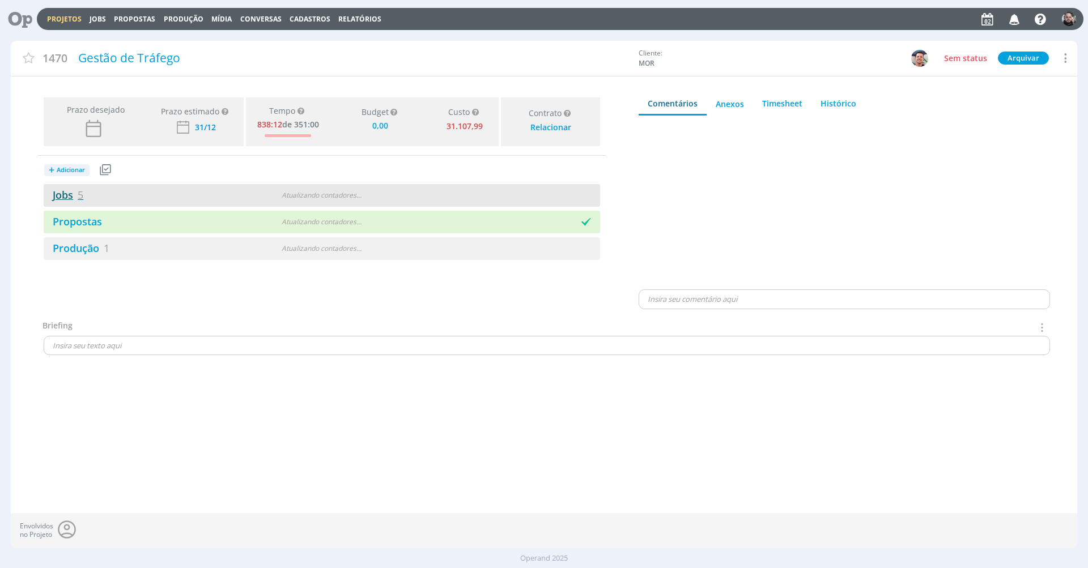
type input "0,00"
click at [71, 194] on link "Jobs 5" at bounding box center [64, 195] width 40 height 14
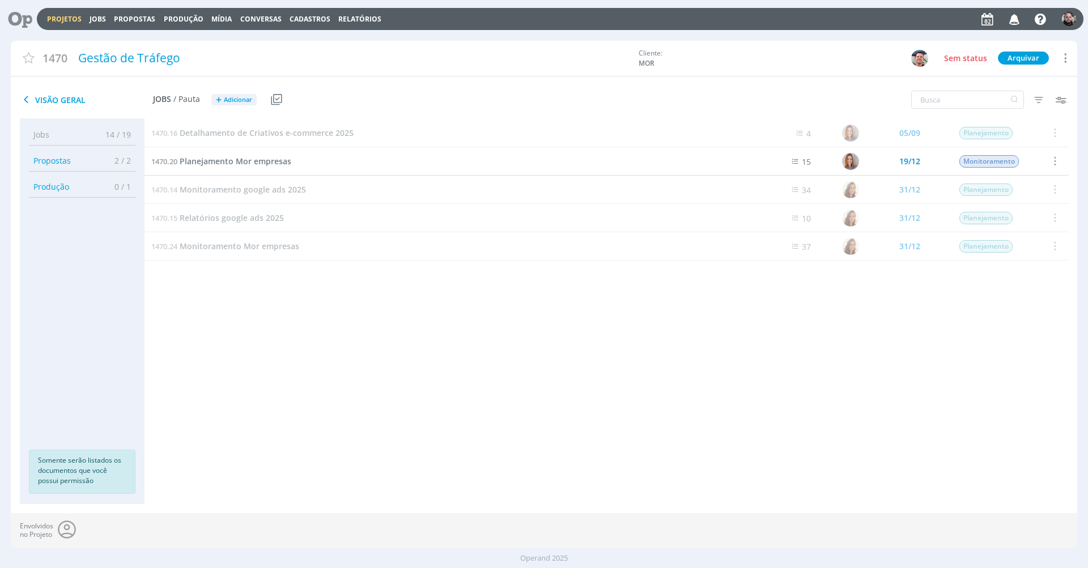
click at [251, 167] on div "1470.20 Planejamento Mor empresas" at bounding box center [445, 161] width 601 height 28
click at [273, 248] on span "Monitoramento Mor empresas" at bounding box center [240, 246] width 120 height 11
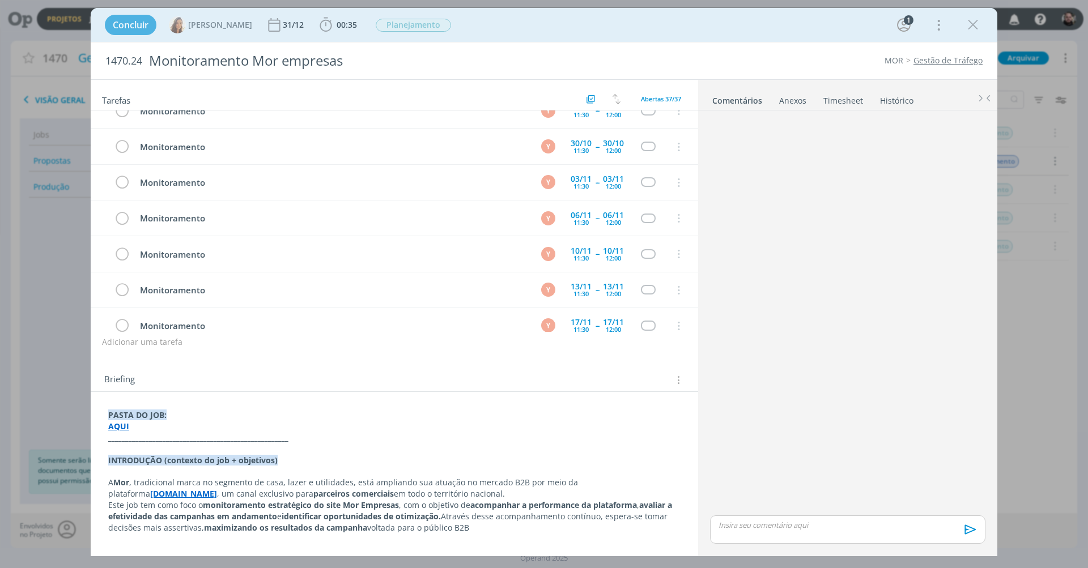
scroll to position [1104, 0]
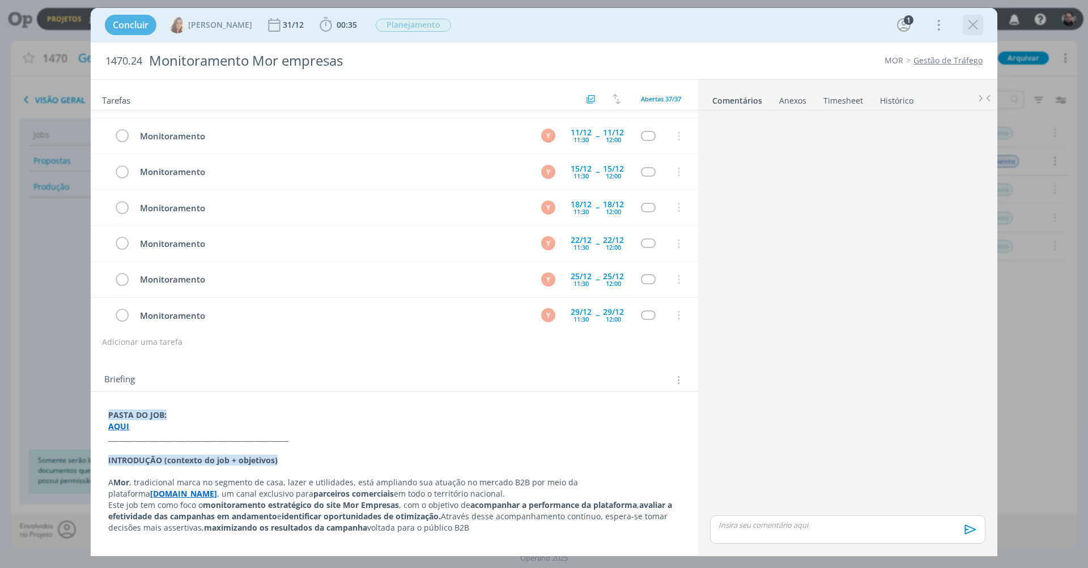
click at [974, 27] on icon "dialog" at bounding box center [973, 24] width 17 height 17
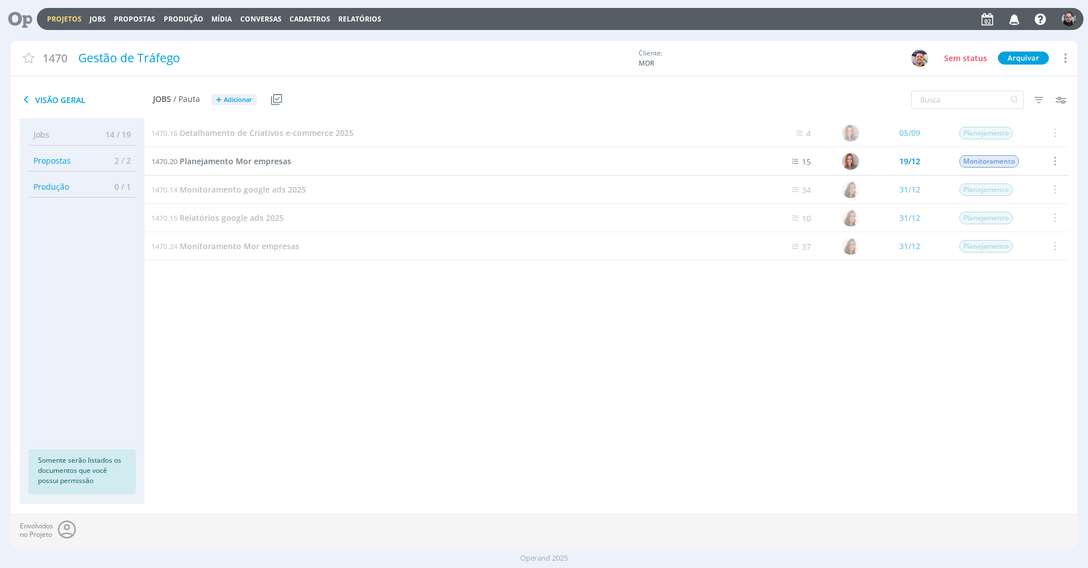
click at [13, 19] on icon at bounding box center [16, 19] width 23 height 22
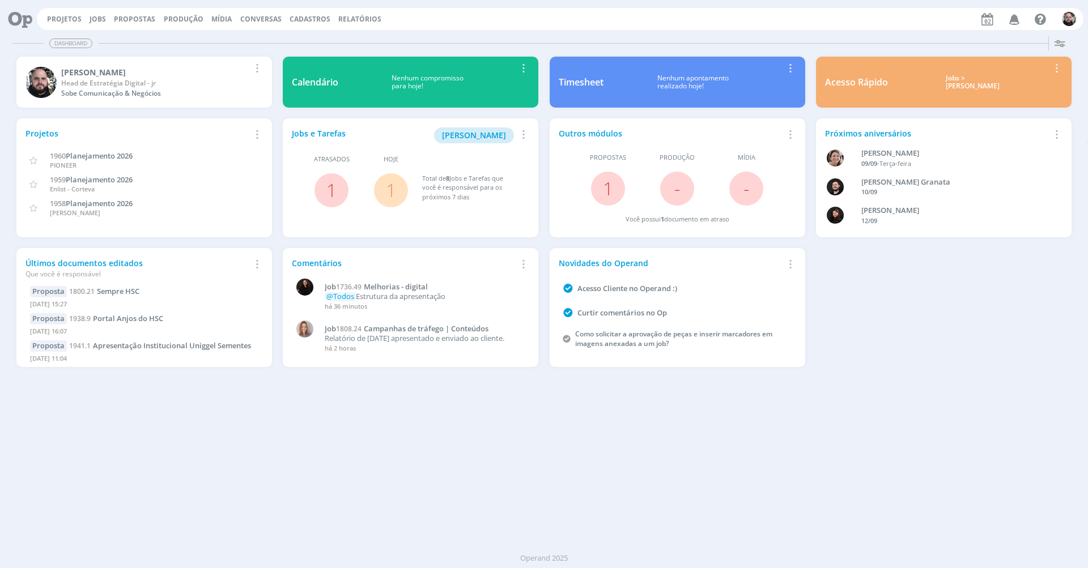
click at [22, 17] on icon at bounding box center [16, 19] width 23 height 22
click at [62, 21] on link "Projetos" at bounding box center [64, 19] width 35 height 10
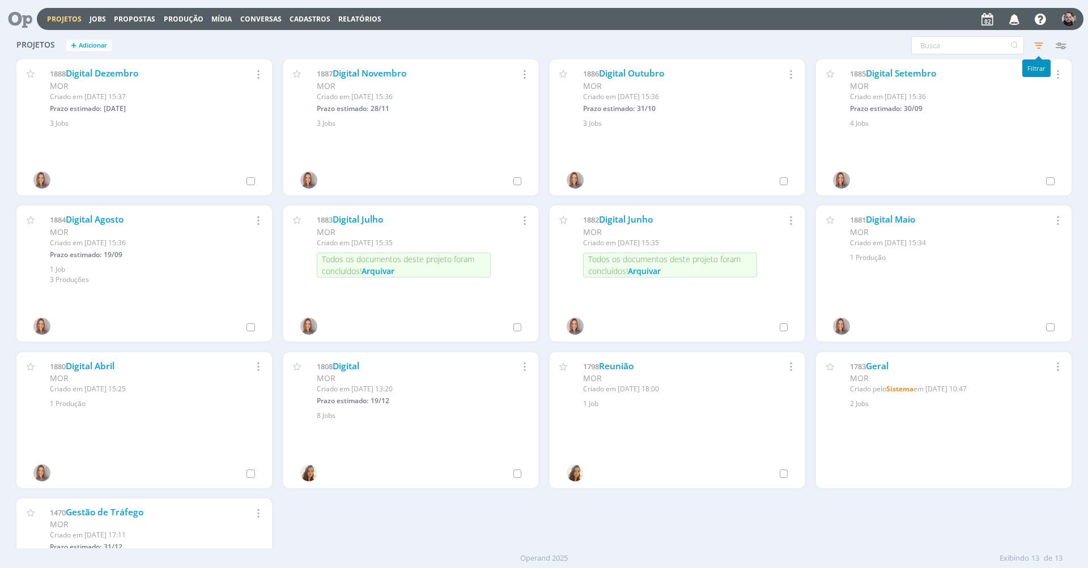
click at [1037, 42] on icon "button" at bounding box center [1039, 45] width 20 height 20
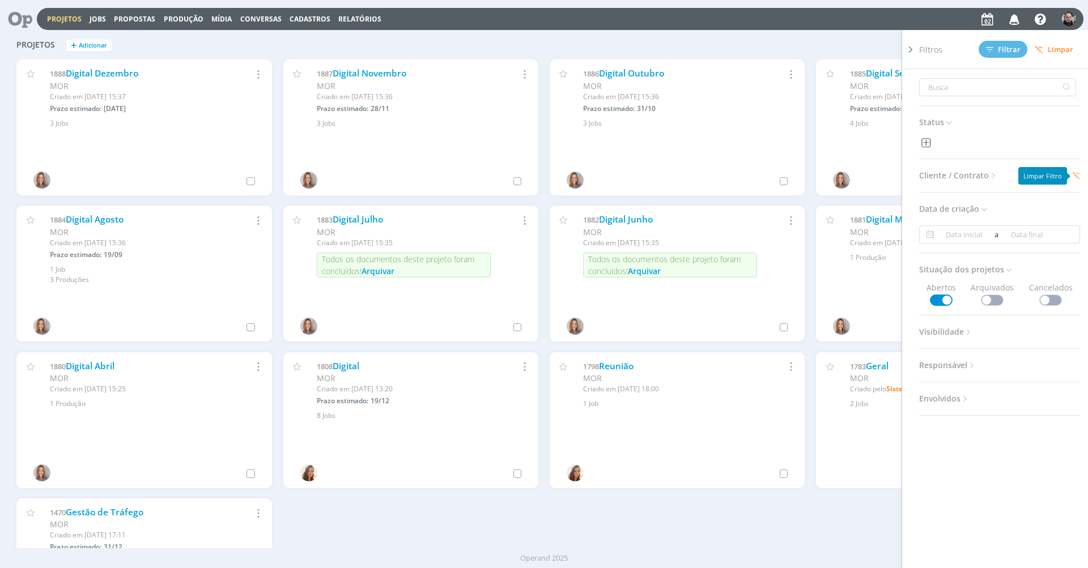
click at [1075, 175] on icon at bounding box center [1076, 176] width 8 height 8
click at [1059, 46] on span "Limpar" at bounding box center [1054, 49] width 39 height 9
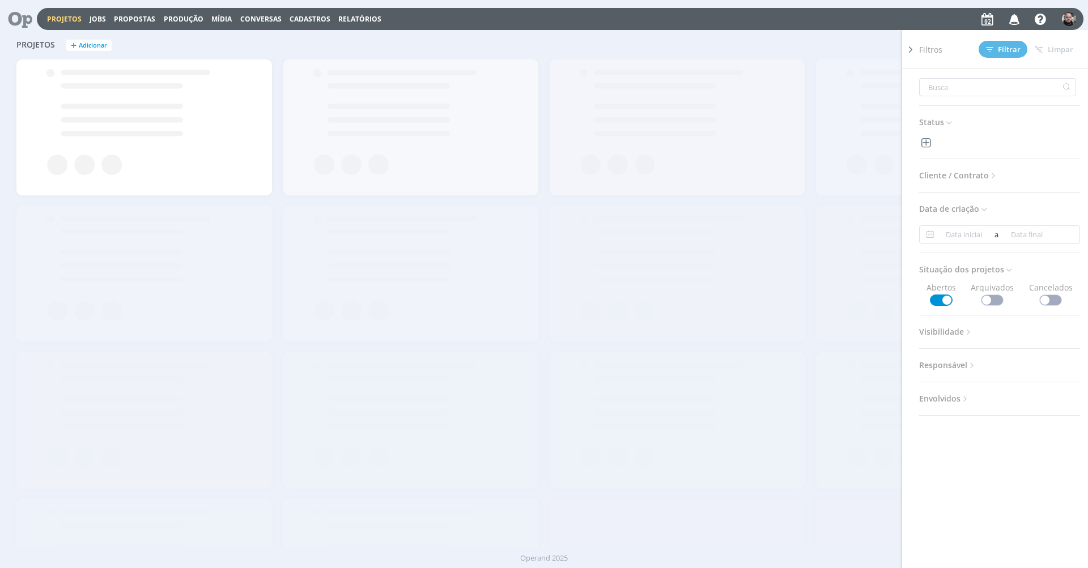
click at [974, 176] on span "Cliente / Contrato" at bounding box center [958, 175] width 79 height 15
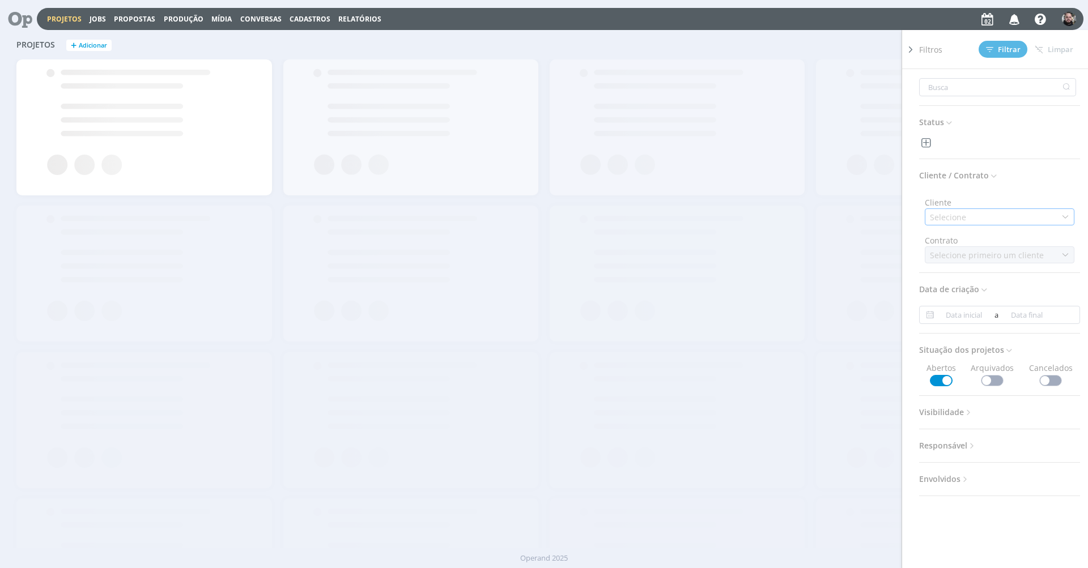
click at [970, 222] on div "Selecione" at bounding box center [1000, 217] width 150 height 17
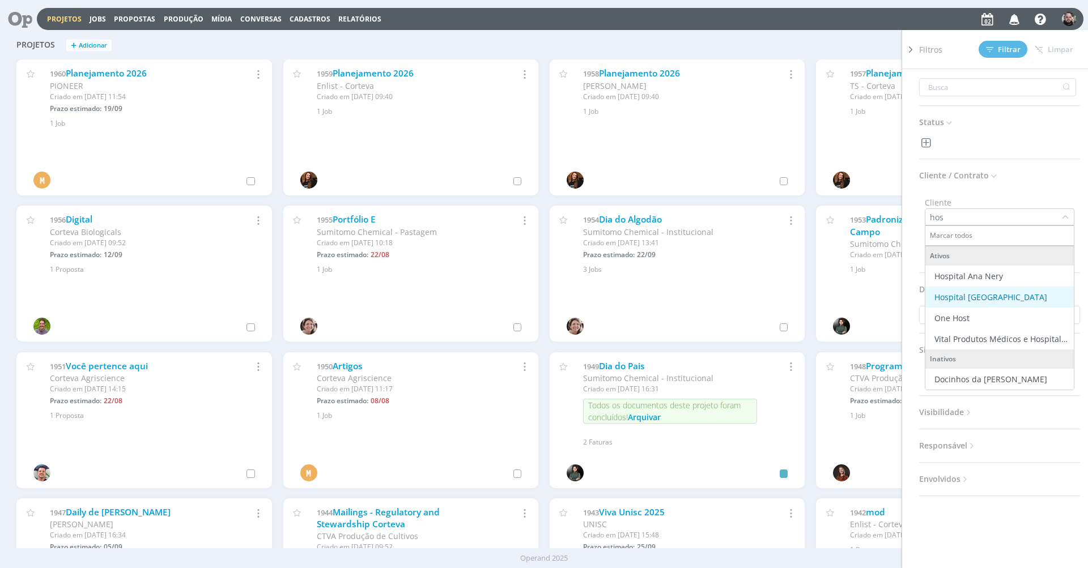
type input "hos"
click at [986, 294] on div "Hospital [GEOGRAPHIC_DATA]" at bounding box center [991, 297] width 113 height 12
click at [1009, 47] on span "Filtrar" at bounding box center [1003, 49] width 35 height 7
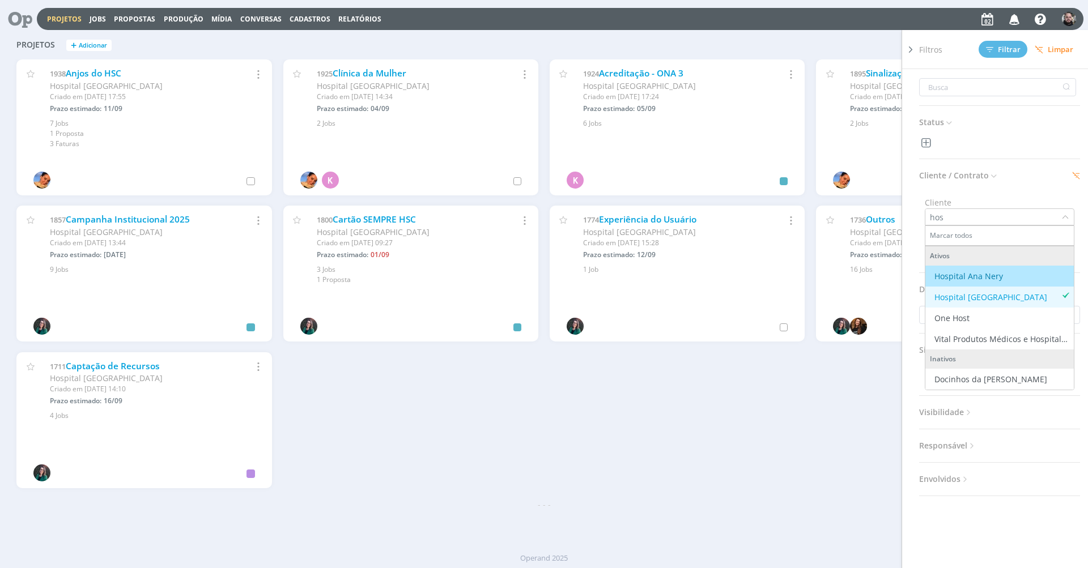
click at [306, 41] on div "Projetos + Adicionar Filtros Filtrar [GEOGRAPHIC_DATA] Status Cliente / Contrat…" at bounding box center [544, 46] width 1067 height 28
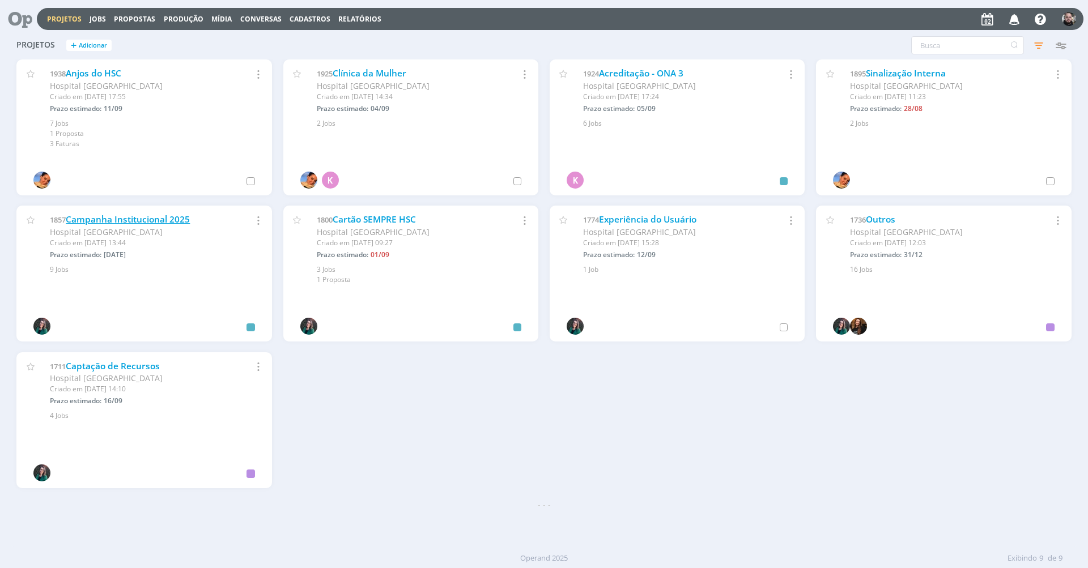
click at [171, 214] on link "Campanha Institucional 2025" at bounding box center [128, 220] width 124 height 12
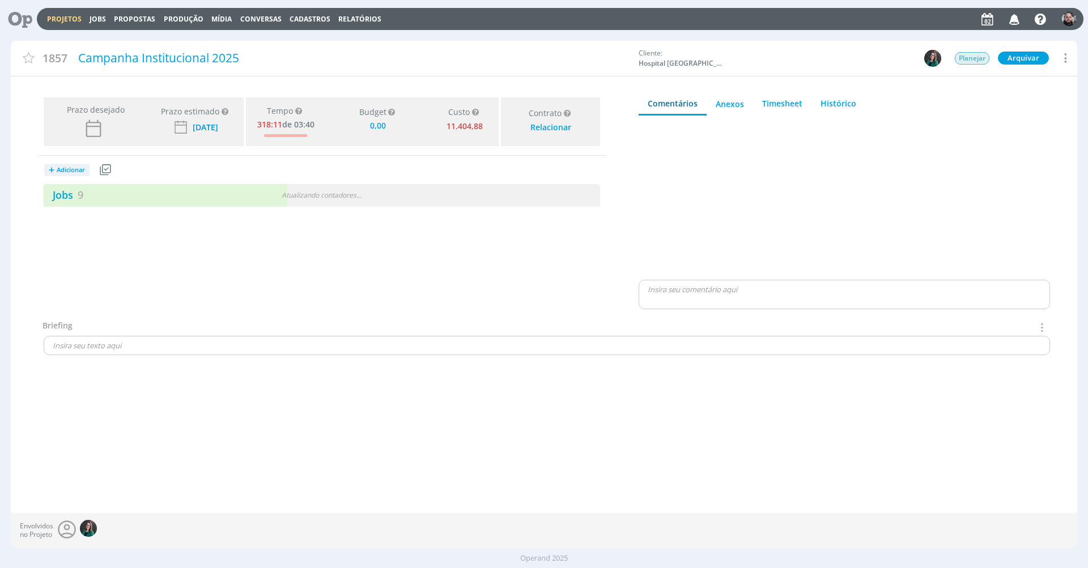
type input "0,00"
click at [76, 193] on link "Jobs 9" at bounding box center [64, 195] width 40 height 14
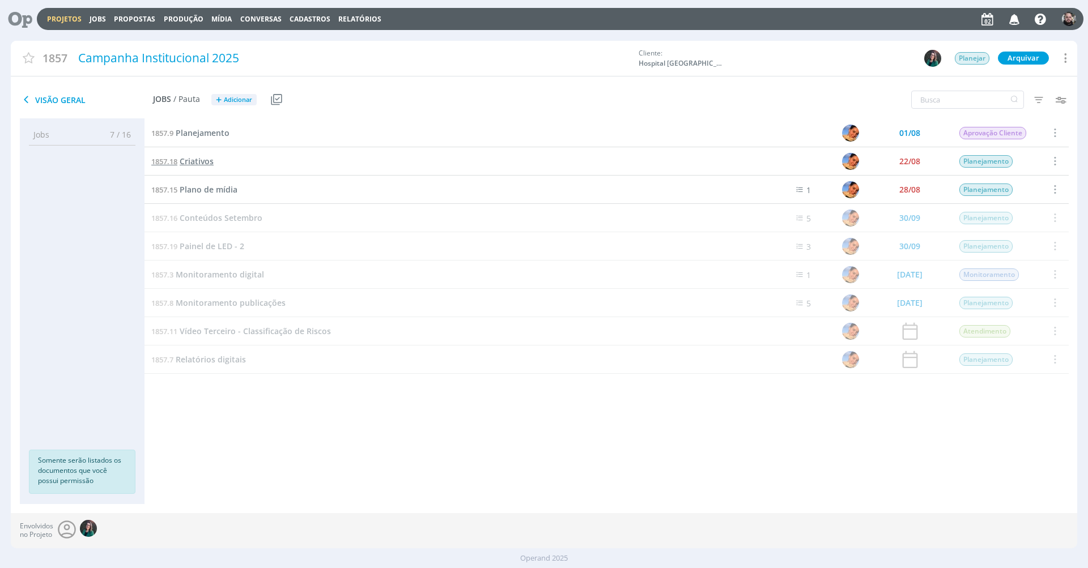
click at [193, 163] on span "Criativos" at bounding box center [197, 161] width 34 height 11
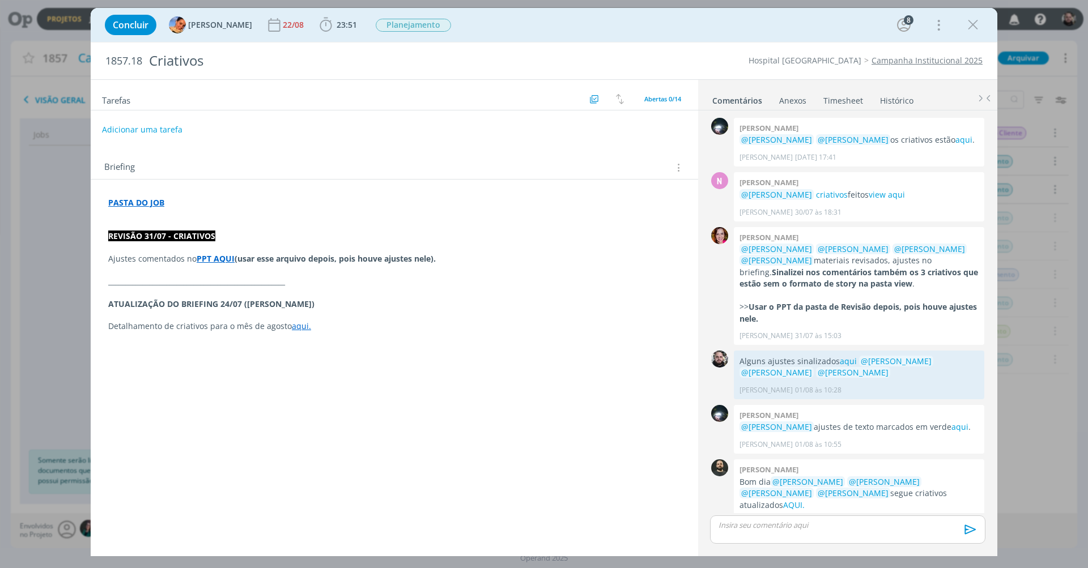
scroll to position [48, 0]
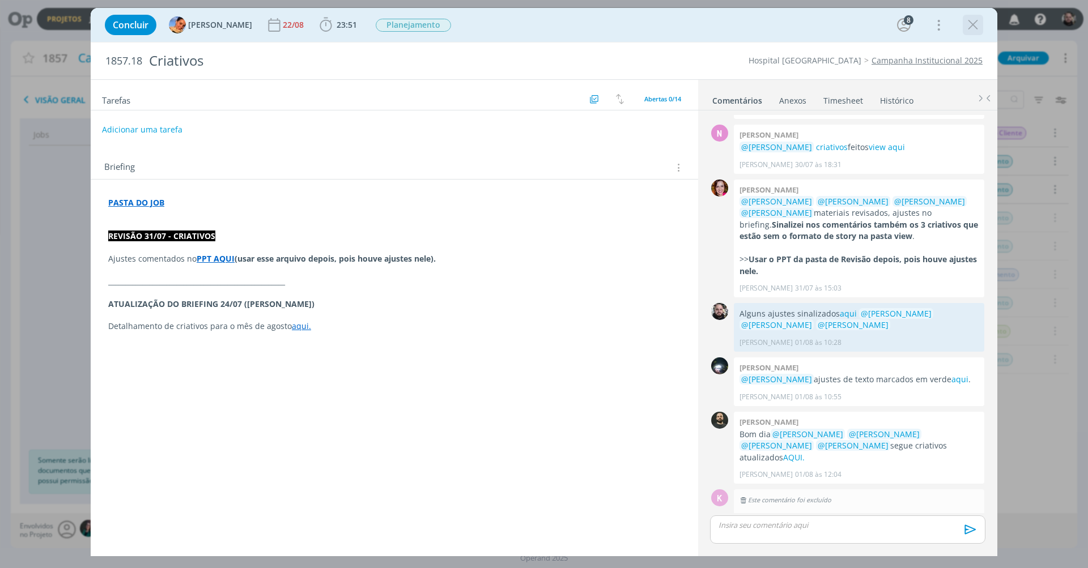
click at [966, 24] on icon "dialog" at bounding box center [973, 24] width 17 height 17
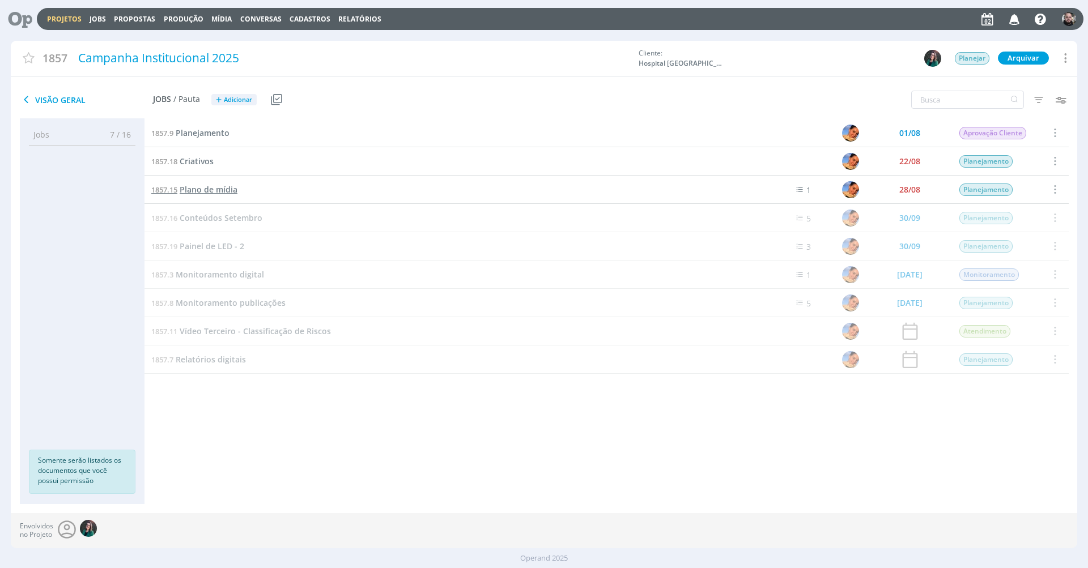
click at [210, 189] on span "Plano de mídia" at bounding box center [209, 189] width 58 height 11
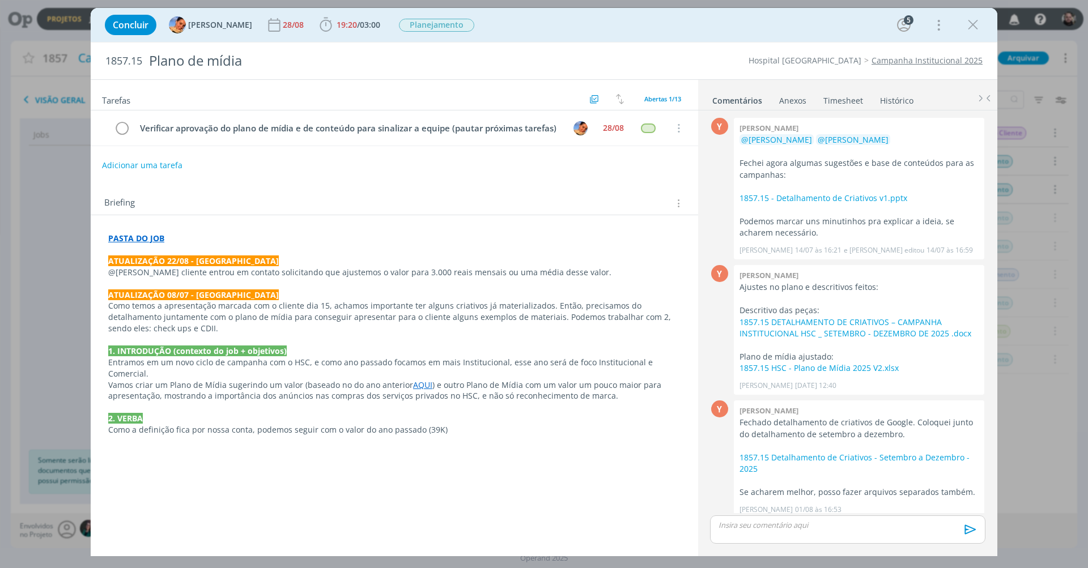
scroll to position [198, 0]
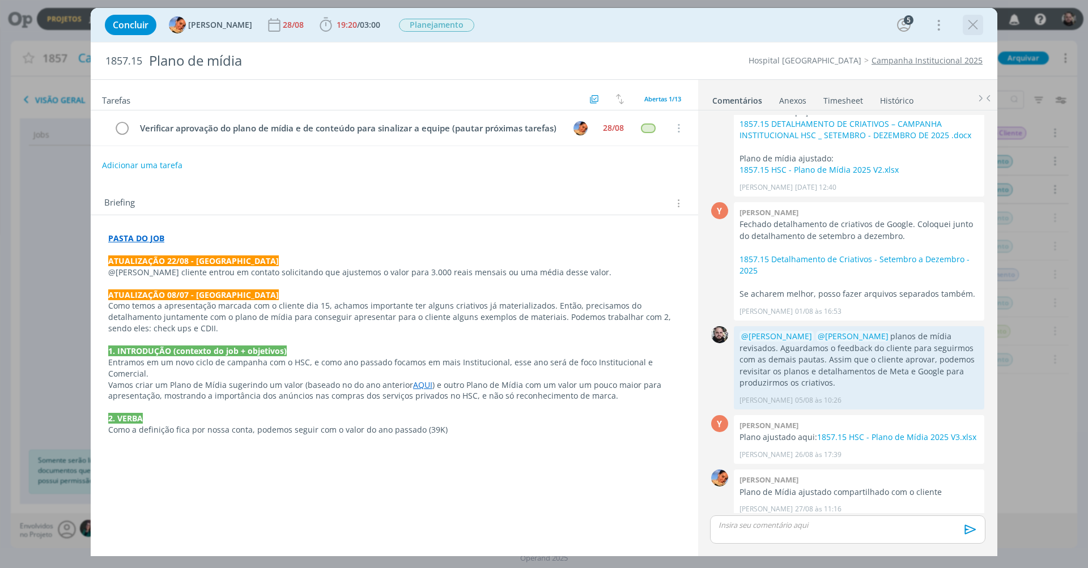
click at [979, 26] on icon "dialog" at bounding box center [973, 24] width 17 height 17
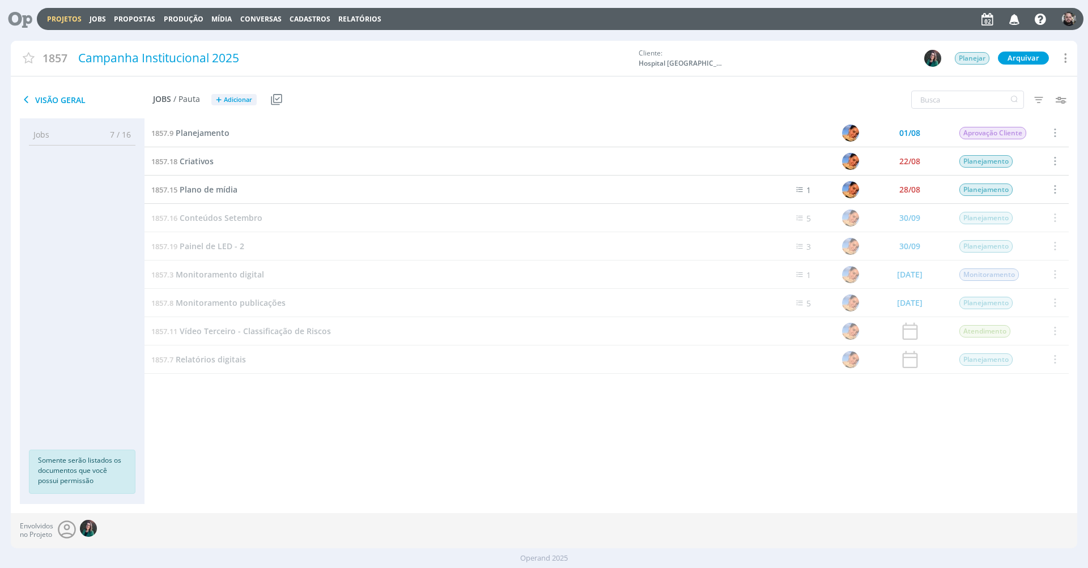
click at [591, 20] on div "Projetos Jobs Propostas Produção [GEOGRAPHIC_DATA] Conversas Cadastros Relatóri…" at bounding box center [560, 19] width 1047 height 22
click at [597, 35] on div "Projetos Jobs Propostas Produção [GEOGRAPHIC_DATA] Conversas Cadastros Relatóri…" at bounding box center [544, 289] width 1088 height 578
click at [18, 19] on icon at bounding box center [16, 19] width 23 height 22
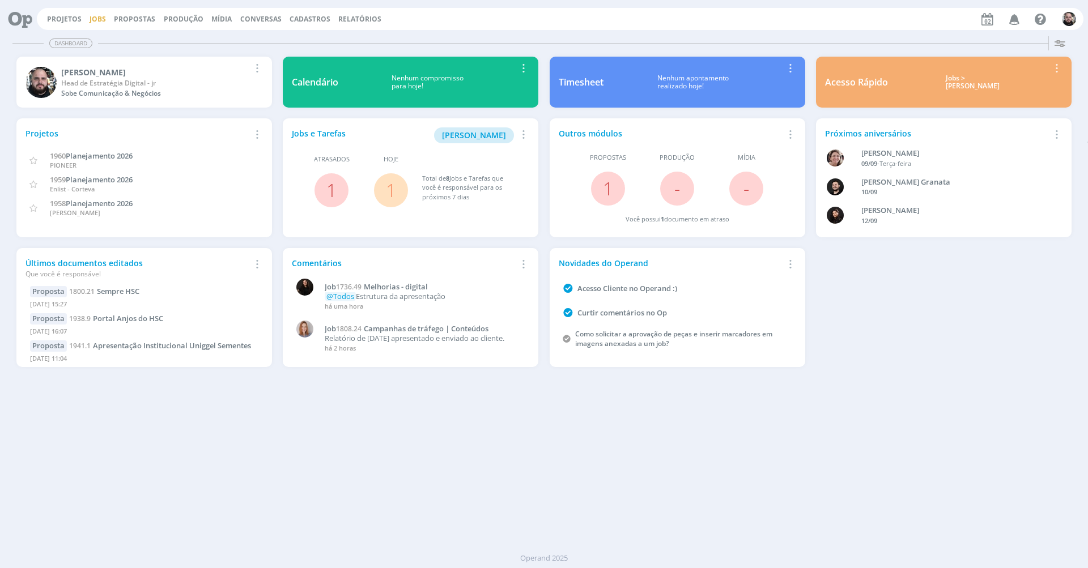
click at [97, 19] on link "Jobs" at bounding box center [98, 19] width 16 height 10
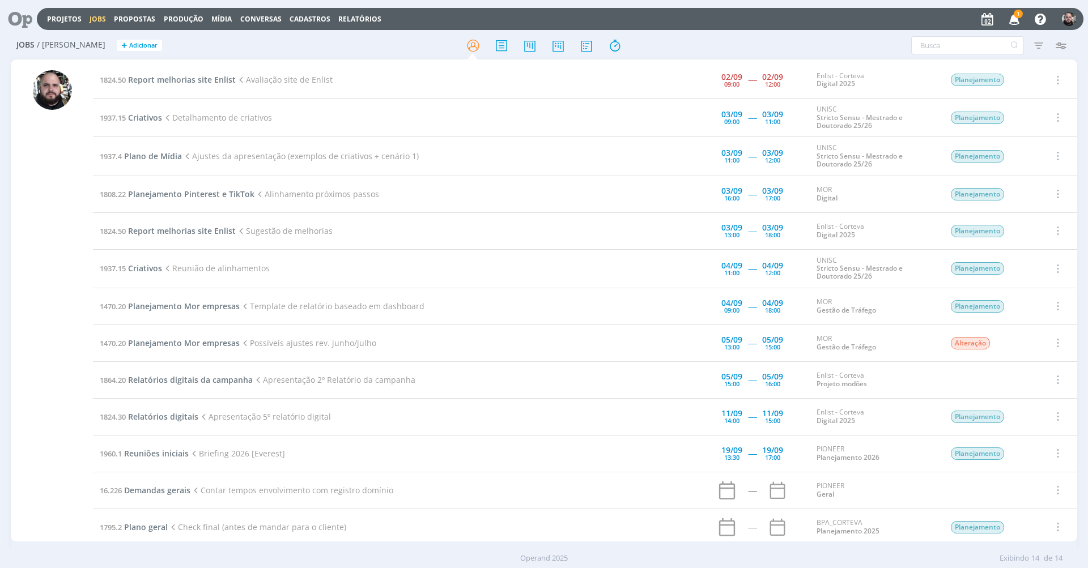
click at [1018, 18] on span "1" at bounding box center [1018, 14] width 9 height 9
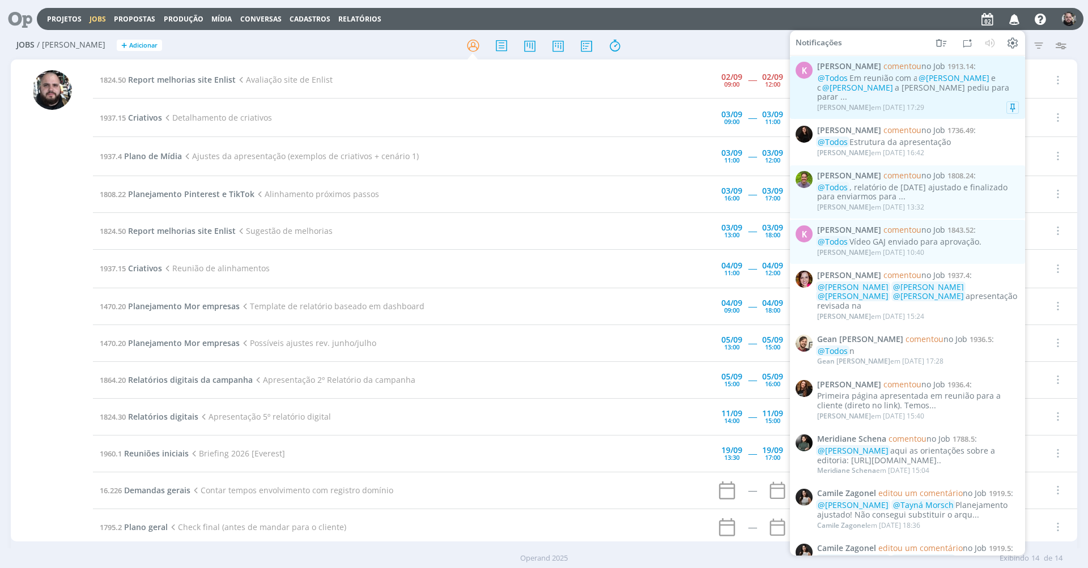
click at [890, 77] on div "@Todos Em reunião com a @[PERSON_NAME] e o @[PERSON_NAME] a [PERSON_NAME] pediu…" at bounding box center [918, 88] width 202 height 28
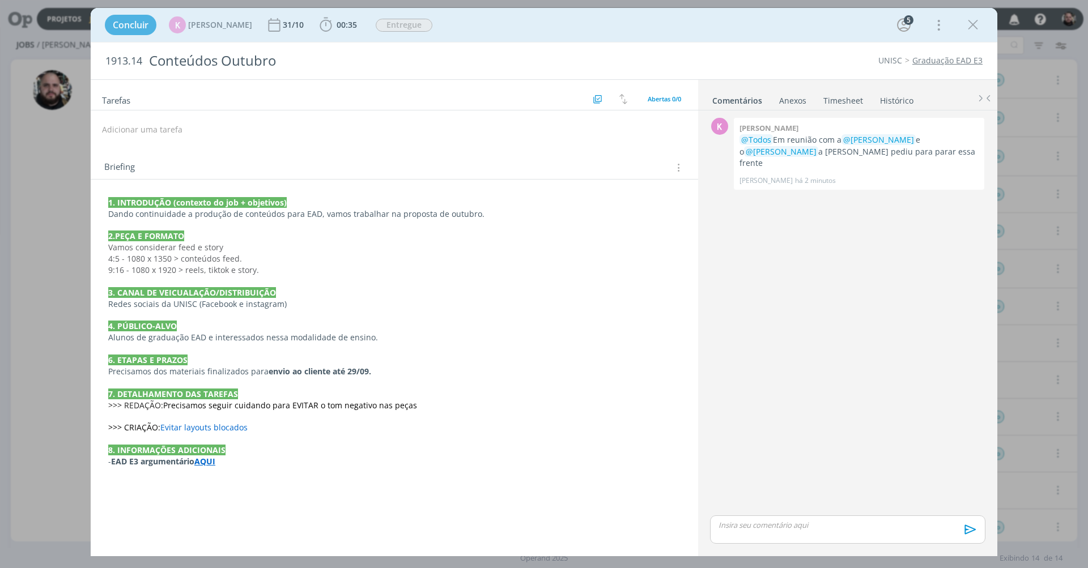
click at [966, 24] on icon "dialog" at bounding box center [973, 24] width 17 height 17
